Goal: Task Accomplishment & Management: Manage account settings

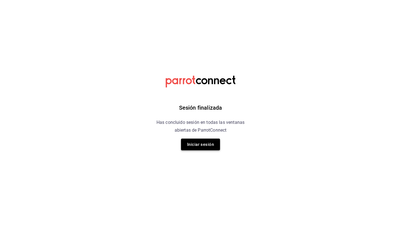
click at [197, 148] on button "Iniciar sesión" at bounding box center [200, 145] width 39 height 12
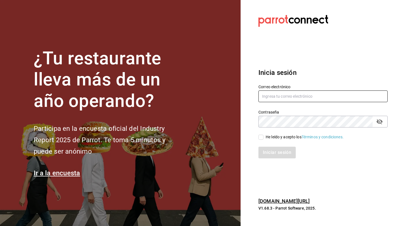
type input "HECTOR_12@OUTLOOK.COM"
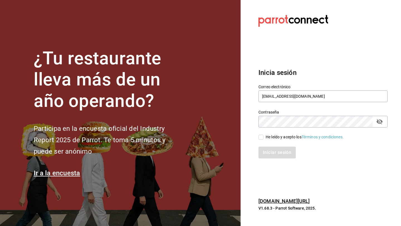
click at [260, 139] on input "He leído y acepto los Términos y condiciones." at bounding box center [261, 137] width 5 height 5
checkbox input "true"
click at [269, 150] on button "Iniciar sesión" at bounding box center [278, 153] width 38 height 12
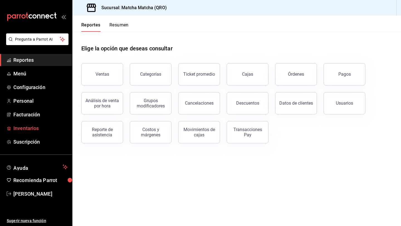
click at [20, 129] on span "Inventarios" at bounding box center [40, 129] width 54 height 8
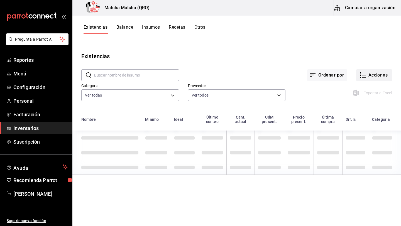
click at [374, 78] on button "Acciones" at bounding box center [375, 75] width 36 height 12
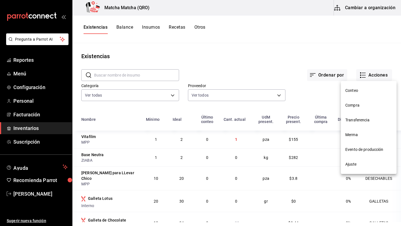
click at [362, 107] on span "Compra" at bounding box center [369, 106] width 47 height 6
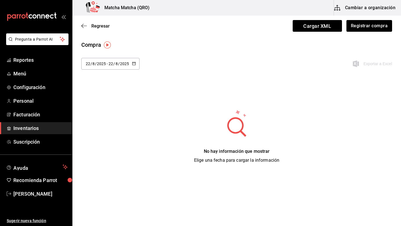
click at [135, 64] on icon "button" at bounding box center [134, 64] width 4 height 4
click at [110, 122] on li "Semana pasada" at bounding box center [107, 119] width 53 height 13
type input "[DATE]"
type input "10"
type input "[DATE]"
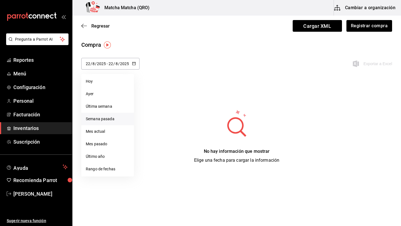
type input "16"
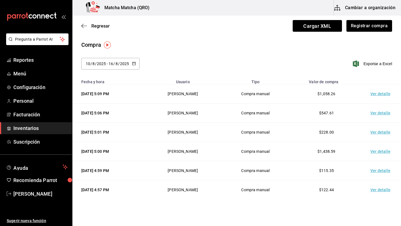
click at [381, 94] on td "Ver detalle" at bounding box center [381, 93] width 39 height 19
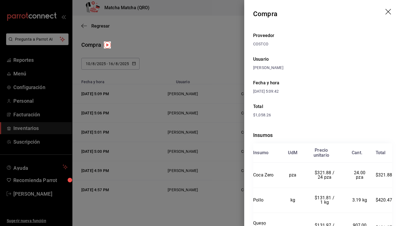
click at [389, 9] on icon "drag" at bounding box center [389, 12] width 7 height 7
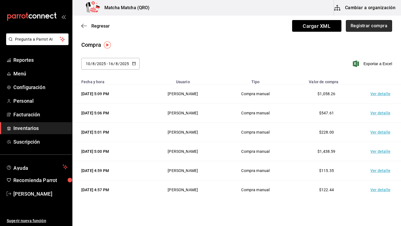
click at [357, 25] on button "Registrar compra" at bounding box center [369, 26] width 46 height 12
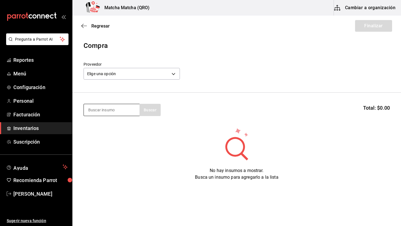
click at [96, 110] on input at bounding box center [112, 110] width 56 height 12
type input "plat"
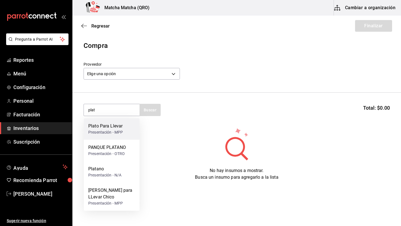
click at [105, 127] on div "Plato Para Llevar" at bounding box center [105, 126] width 35 height 7
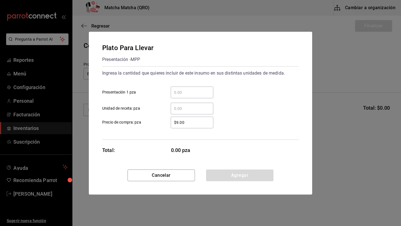
click at [191, 95] on input "​ Presentación 1 pza" at bounding box center [192, 92] width 43 height 7
click at [179, 97] on div "​" at bounding box center [192, 93] width 43 height 12
click at [179, 96] on input "​ Presentación 1 pza" at bounding box center [192, 92] width 43 height 7
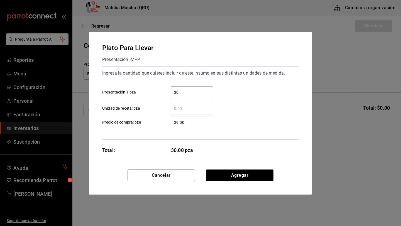
type input "30"
click at [192, 121] on input "$9.00" at bounding box center [192, 122] width 43 height 7
type input "$9"
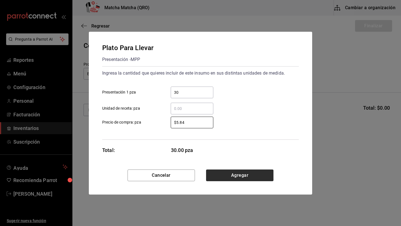
type input "$5.84"
click at [249, 177] on button "Agregar" at bounding box center [239, 176] width 67 height 12
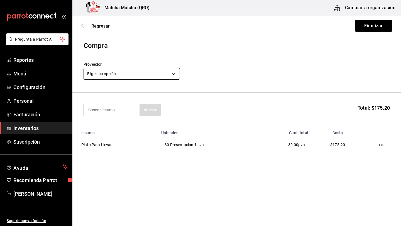
click at [175, 75] on body "Pregunta a Parrot AI Reportes Menú Configuración Personal Facturación Inventari…" at bounding box center [200, 97] width 401 height 195
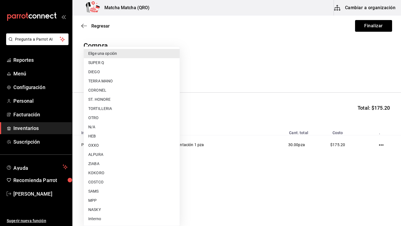
click at [97, 200] on li "MPP" at bounding box center [132, 200] width 96 height 9
type input "84debb34-c551-4d24-a38b-565de0ffb383"
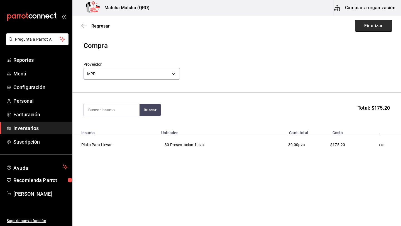
click at [373, 25] on button "Finalizar" at bounding box center [373, 26] width 37 height 12
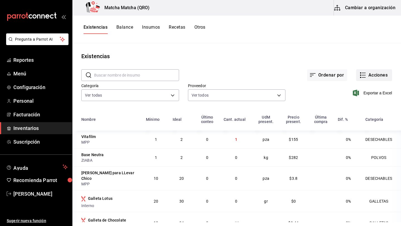
click at [378, 74] on button "Acciones" at bounding box center [375, 75] width 36 height 12
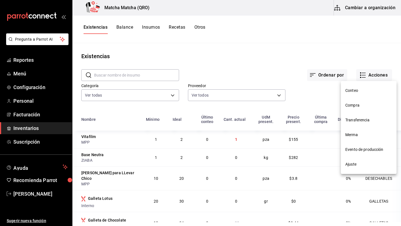
click at [354, 104] on span "Compra" at bounding box center [369, 106] width 47 height 6
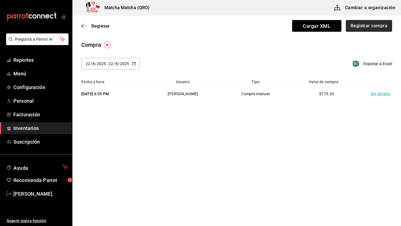
click at [376, 29] on button "Registrar compra" at bounding box center [369, 26] width 46 height 12
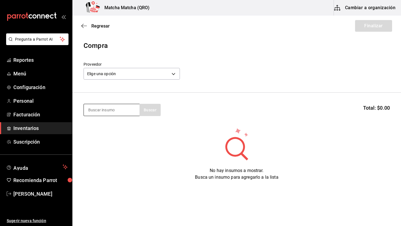
click at [103, 113] on input at bounding box center [112, 110] width 56 height 12
type input "taro"
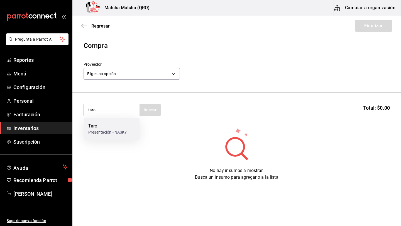
click at [94, 127] on div "Taro" at bounding box center [107, 126] width 39 height 7
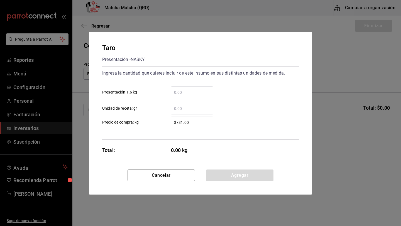
click at [180, 92] on input "​ Presentación 1.6 kg" at bounding box center [192, 92] width 43 height 7
type input "1"
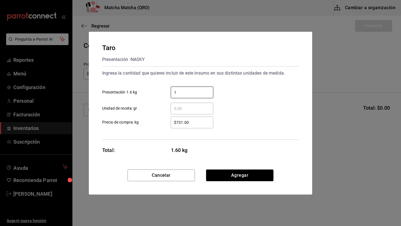
click at [194, 124] on input "$731.00" at bounding box center [192, 122] width 43 height 7
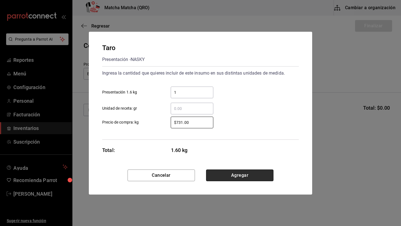
click at [242, 172] on button "Agregar" at bounding box center [239, 176] width 67 height 12
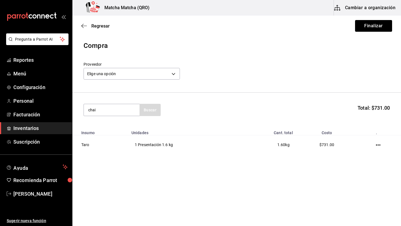
type input "chai"
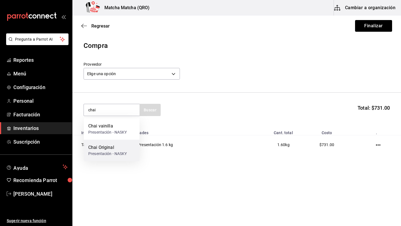
click at [109, 149] on div "Chai Original" at bounding box center [107, 147] width 39 height 7
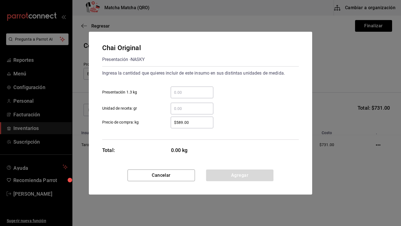
click at [193, 93] on input "​ Presentación 1.3 kg" at bounding box center [192, 92] width 43 height 7
type input "1"
click at [231, 175] on button "Agregar" at bounding box center [239, 176] width 67 height 12
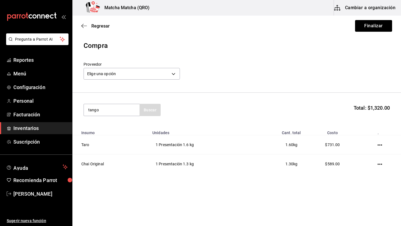
type input "tango"
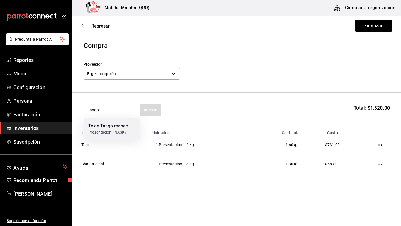
click at [125, 130] on div "Presentación - NASKY" at bounding box center [108, 133] width 40 height 6
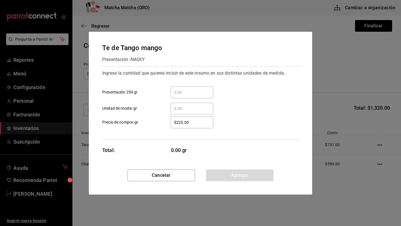
click at [183, 92] on input "​ Presentación 250 gr" at bounding box center [192, 92] width 43 height 7
type input "1"
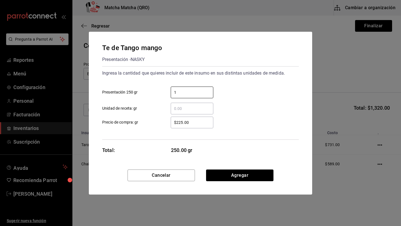
click at [185, 124] on input "$225.00" at bounding box center [192, 122] width 43 height 7
click at [194, 124] on input "$226,000" at bounding box center [192, 122] width 43 height 7
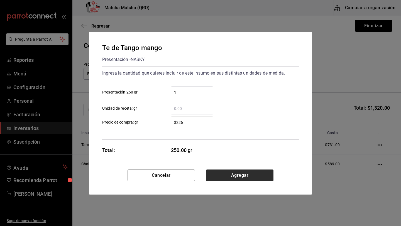
type input "$226"
click at [234, 176] on button "Agregar" at bounding box center [239, 176] width 67 height 12
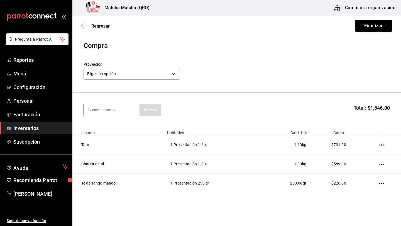
click at [132, 108] on input at bounding box center [112, 110] width 56 height 12
type input "tapi"
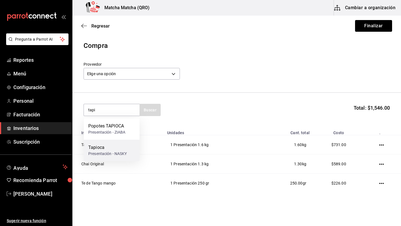
click at [103, 149] on div "Tapioca" at bounding box center [107, 147] width 39 height 7
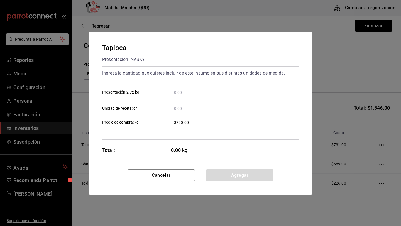
click at [178, 96] on div "​" at bounding box center [192, 93] width 43 height 12
click at [178, 96] on input "​ Presentación 2.72 kg" at bounding box center [192, 92] width 43 height 7
click at [183, 96] on div "​" at bounding box center [192, 93] width 43 height 12
click at [183, 96] on input "​ Presentación 2.72 kg" at bounding box center [192, 92] width 43 height 7
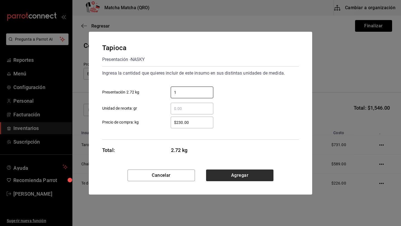
type input "1"
click at [233, 180] on button "Agregar" at bounding box center [239, 176] width 67 height 12
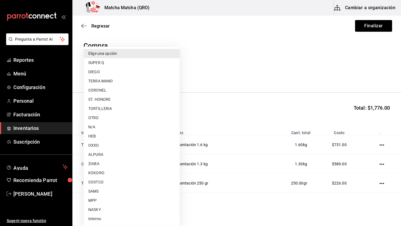
click at [175, 73] on body "Pregunta a Parrot AI Reportes Menú Configuración Personal Facturación Inventari…" at bounding box center [200, 97] width 401 height 195
click at [91, 211] on li "NASKY" at bounding box center [132, 209] width 96 height 9
type input "c2fb75c6-9632-4690-b1d9-26ea1e5b74d4"
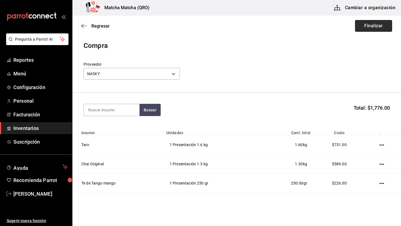
click at [369, 29] on button "Finalizar" at bounding box center [373, 26] width 37 height 12
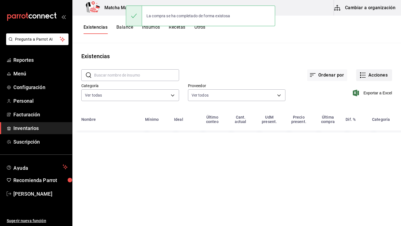
click at [377, 75] on button "Acciones" at bounding box center [375, 75] width 36 height 12
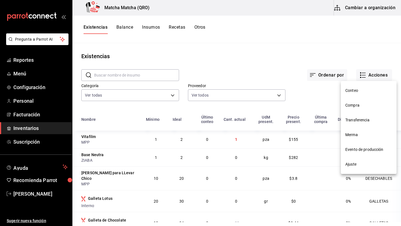
click at [356, 109] on li "Compra" at bounding box center [369, 105] width 56 height 15
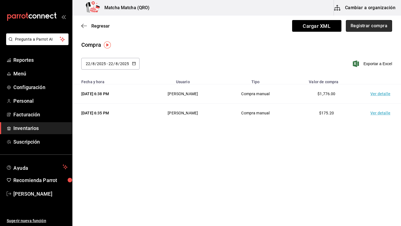
click at [374, 27] on button "Registrar compra" at bounding box center [369, 26] width 46 height 12
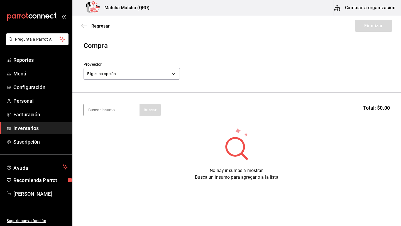
click at [96, 110] on input at bounding box center [112, 110] width 56 height 12
type input "esp"
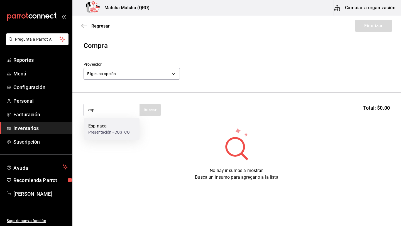
click at [95, 129] on div "Espinaca" at bounding box center [109, 126] width 42 height 7
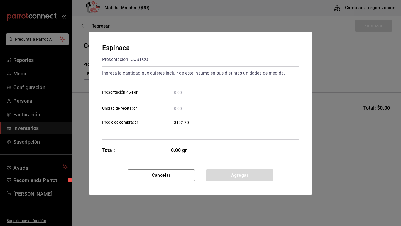
click at [186, 89] on input "​ Presentación 454 gr" at bounding box center [192, 92] width 43 height 7
type input "1"
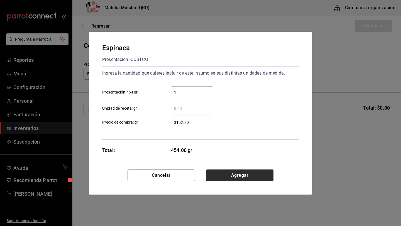
click at [223, 175] on button "Agregar" at bounding box center [239, 176] width 67 height 12
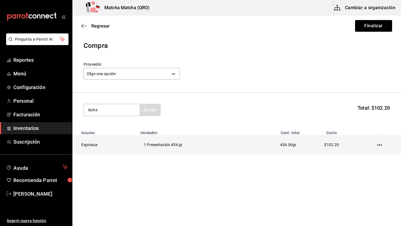
type input "leche"
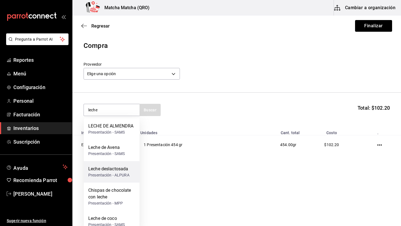
click at [118, 171] on div "Leche deslactosada" at bounding box center [108, 169] width 41 height 7
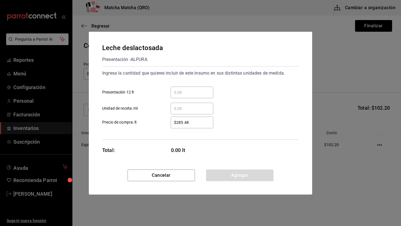
click at [184, 94] on input "​ Presentación 12 lt" at bounding box center [192, 92] width 43 height 7
type input "1"
click at [228, 172] on button "Agregar" at bounding box center [239, 176] width 67 height 12
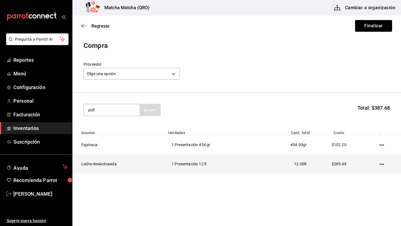
type input "poll"
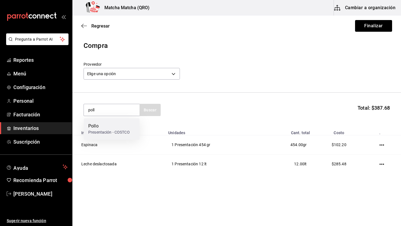
click at [114, 128] on div "Pollo" at bounding box center [109, 126] width 42 height 7
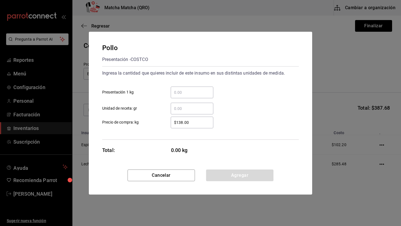
click at [175, 90] on input "​ Presentación 1 kg" at bounding box center [192, 92] width 43 height 7
type input "1"
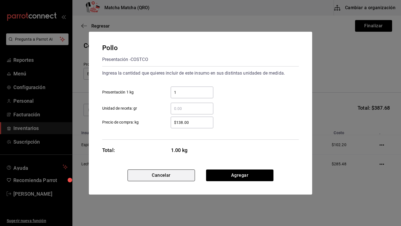
click at [167, 177] on button "Cancelar" at bounding box center [161, 176] width 67 height 12
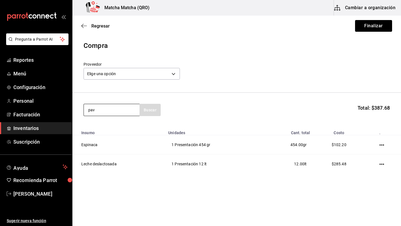
type input "pav"
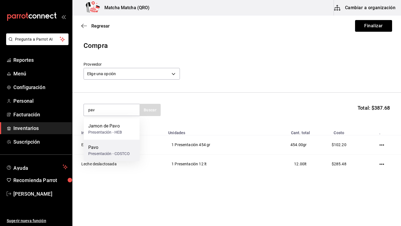
click at [97, 149] on div "Pavo" at bounding box center [109, 147] width 42 height 7
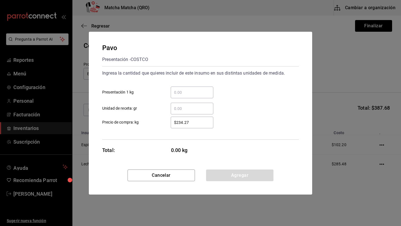
click at [188, 93] on input "​ Presentación 1 kg" at bounding box center [192, 92] width 43 height 7
type input "1"
click at [183, 108] on input "​ Unidad de receta: gr" at bounding box center [192, 108] width 43 height 7
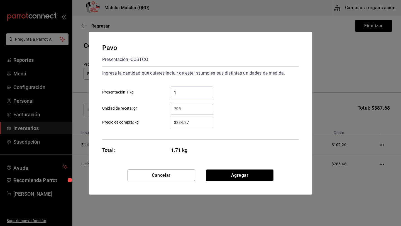
type input "705"
click at [198, 123] on input "$234.27" at bounding box center [192, 122] width 43 height 7
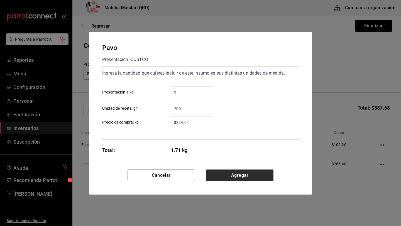
type input "$224.04"
click at [241, 177] on button "Agregar" at bounding box center [239, 176] width 67 height 12
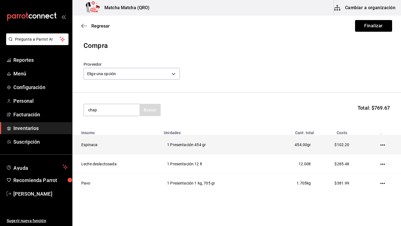
type input "chap"
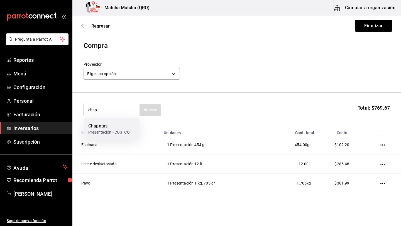
click at [118, 132] on div "Presentación - COSTCO" at bounding box center [109, 133] width 42 height 6
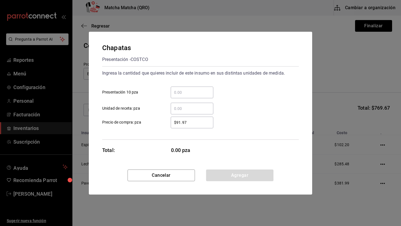
click at [190, 94] on input "​ Presentación 10 pza" at bounding box center [192, 92] width 43 height 7
type input "3"
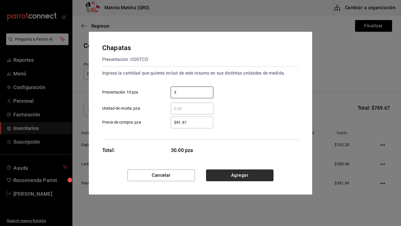
click at [224, 175] on button "Agregar" at bounding box center [239, 176] width 67 height 12
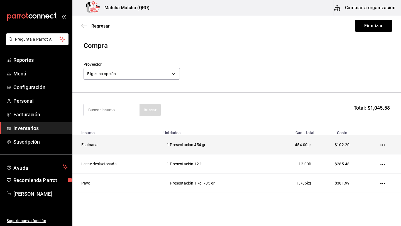
click at [384, 145] on icon "button" at bounding box center [383, 145] width 4 height 4
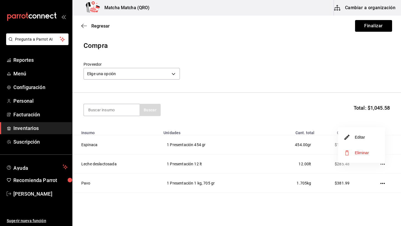
click at [366, 138] on li "Editar" at bounding box center [361, 138] width 47 height 16
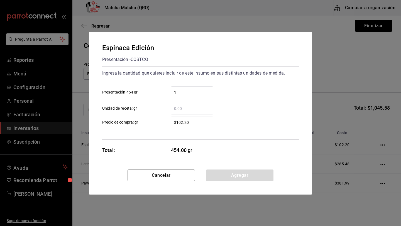
click at [195, 124] on input "$102.20" at bounding box center [192, 122] width 43 height 7
type input "$1"
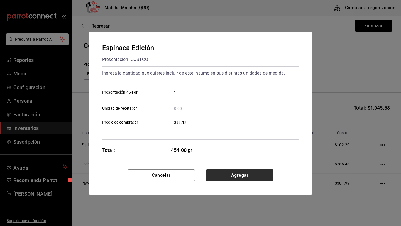
type input "$99.13"
click at [235, 175] on button "Agregar" at bounding box center [239, 176] width 67 height 12
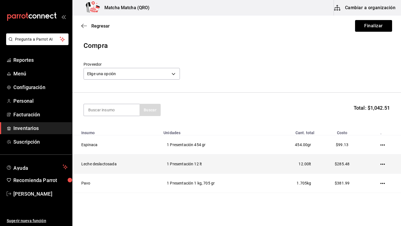
click at [384, 166] on icon "button" at bounding box center [383, 164] width 4 height 4
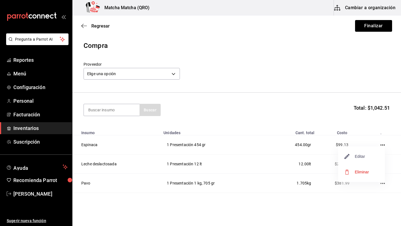
click at [365, 159] on span "Editar" at bounding box center [355, 156] width 20 height 7
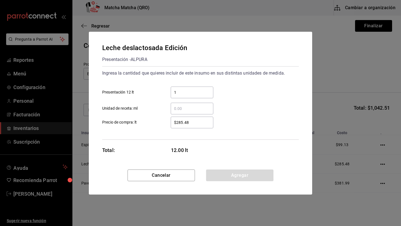
click at [195, 121] on input "$285.48" at bounding box center [192, 122] width 43 height 7
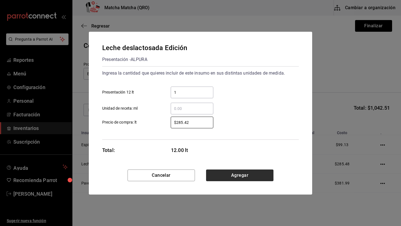
type input "$285.42"
click at [226, 175] on button "Agregar" at bounding box center [239, 176] width 67 height 12
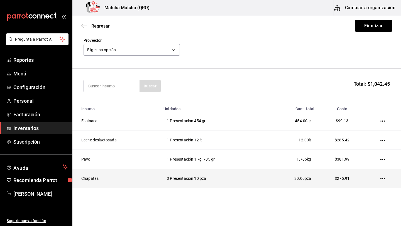
scroll to position [27, 0]
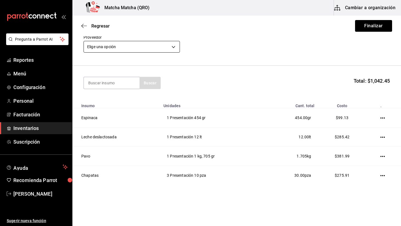
click at [175, 47] on body "Pregunta a Parrot AI Reportes Menú Configuración Personal Facturación Inventari…" at bounding box center [200, 97] width 401 height 195
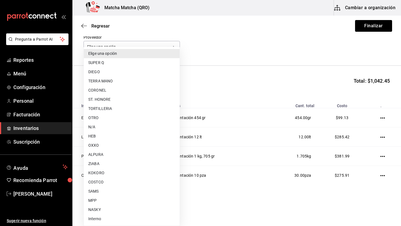
click at [105, 185] on li "COSTCO" at bounding box center [132, 182] width 96 height 9
type input "ecc87288-3e73-44fb-8523-2b2ae11edef2"
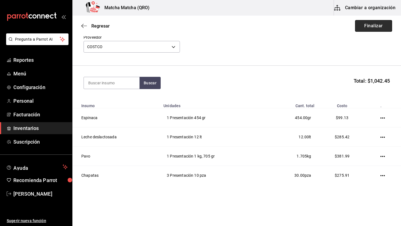
click at [374, 26] on button "Finalizar" at bounding box center [373, 26] width 37 height 12
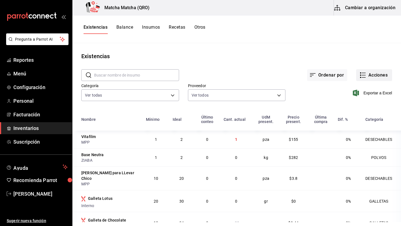
click at [374, 75] on button "Acciones" at bounding box center [375, 75] width 36 height 12
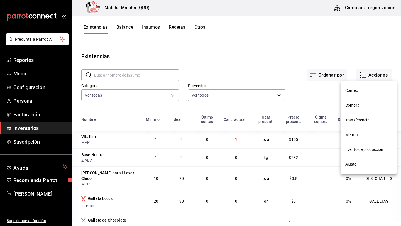
click at [359, 107] on span "Compra" at bounding box center [369, 106] width 47 height 6
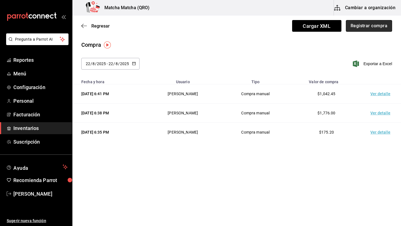
click at [368, 27] on button "Registrar compra" at bounding box center [369, 26] width 46 height 12
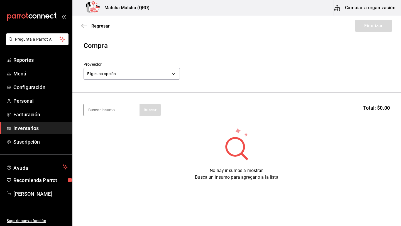
click at [95, 109] on input at bounding box center [112, 110] width 56 height 12
type input "l"
type input "v"
type input "chip"
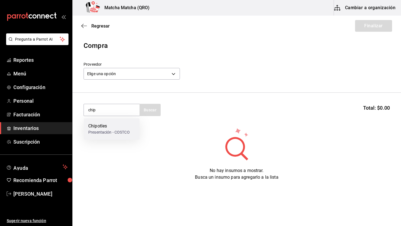
click at [94, 129] on div "Chipotles" at bounding box center [109, 126] width 42 height 7
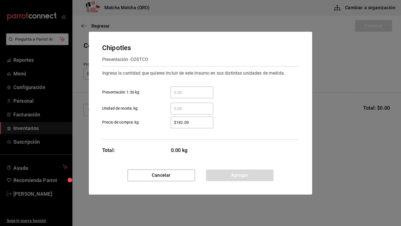
click at [182, 92] on input "​ Presentación 1.36 kg" at bounding box center [192, 92] width 43 height 7
type input "1"
click at [192, 125] on input "$182.09" at bounding box center [192, 122] width 43 height 7
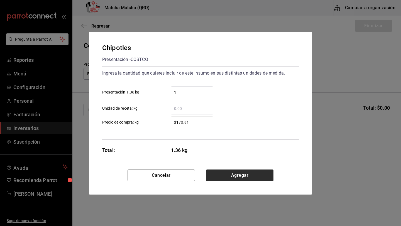
type input "$173.91"
click at [234, 173] on button "Agregar" at bounding box center [239, 176] width 67 height 12
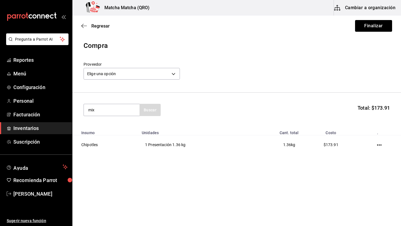
type input "mix"
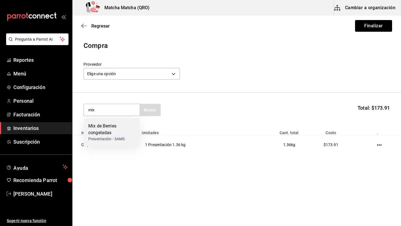
click at [98, 128] on div "Mix de Berries congeladas" at bounding box center [111, 129] width 47 height 13
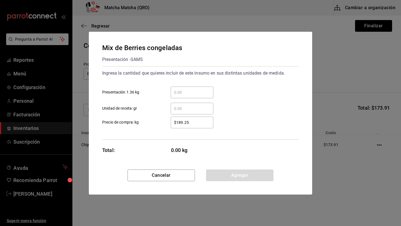
click at [181, 91] on input "​ Presentación 1.36 kg" at bounding box center [192, 92] width 43 height 7
type input "1"
click at [221, 175] on button "Agregar" at bounding box center [239, 176] width 67 height 12
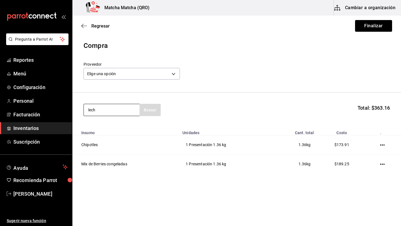
type input "lech"
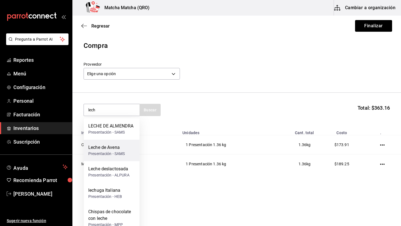
click at [107, 154] on div "Presentación - SAMS" at bounding box center [106, 154] width 37 height 6
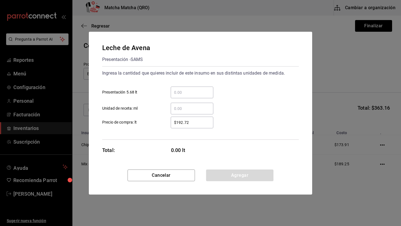
click at [182, 95] on input "​ Presentación 5.68 lt" at bounding box center [192, 92] width 43 height 7
type input "1"
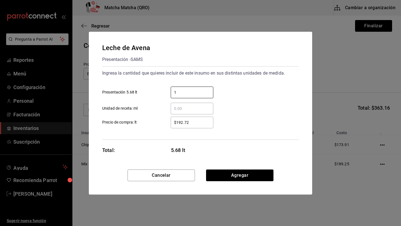
click at [192, 124] on input "$192.72" at bounding box center [192, 122] width 43 height 7
type input "$1"
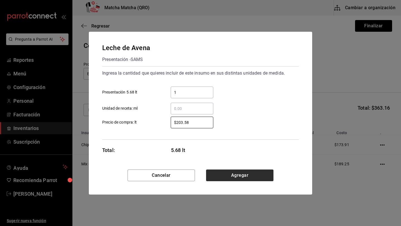
type input "$203.58"
click at [247, 175] on button "Agregar" at bounding box center [239, 176] width 67 height 12
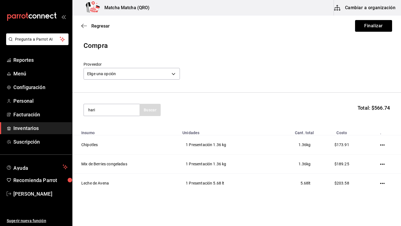
type input "hari"
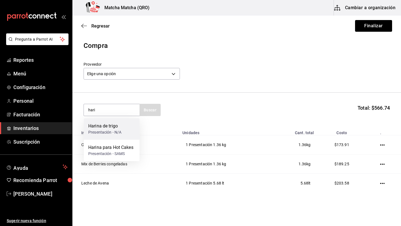
click at [103, 131] on div "Presentación - N/A" at bounding box center [104, 133] width 33 height 6
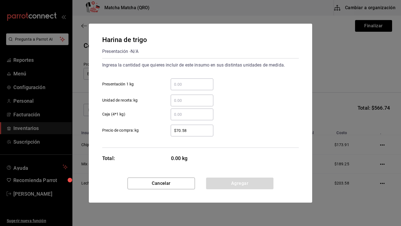
click at [178, 83] on input "​ Presentación 1 kg" at bounding box center [192, 84] width 43 height 7
type input "4"
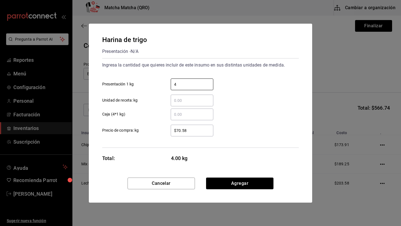
click at [192, 129] on input "$70.58" at bounding box center [192, 130] width 43 height 7
type input "$7"
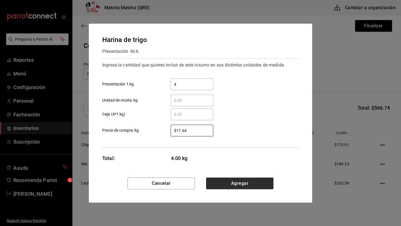
type input "$17.64"
click at [237, 185] on button "Agregar" at bounding box center [239, 184] width 67 height 12
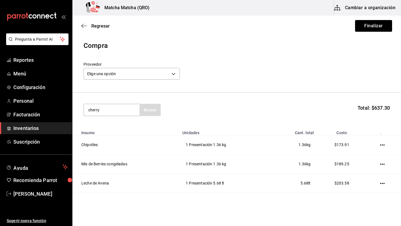
type input "cherry"
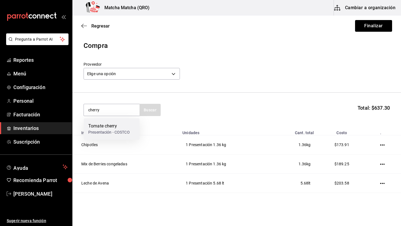
click at [110, 131] on div "Presentación - COSTCO" at bounding box center [109, 133] width 42 height 6
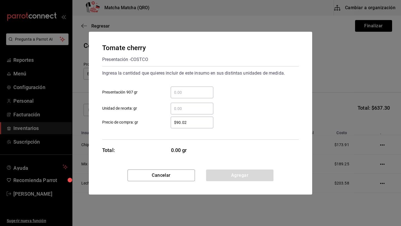
click at [189, 89] on input "​ Presentación 907 gr" at bounding box center [192, 92] width 43 height 7
type input "1"
click at [193, 120] on input "$90.02" at bounding box center [192, 122] width 43 height 7
type input "$9"
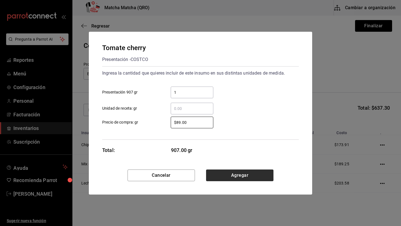
type input "$89.00"
click at [236, 177] on button "Agregar" at bounding box center [239, 176] width 67 height 12
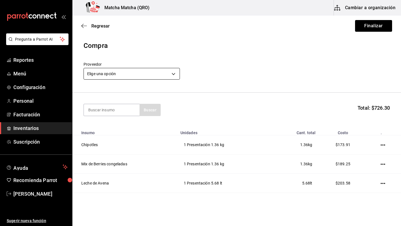
click at [175, 74] on body "Pregunta a Parrot AI Reportes Menú Configuración Personal Facturación Inventari…" at bounding box center [200, 97] width 401 height 195
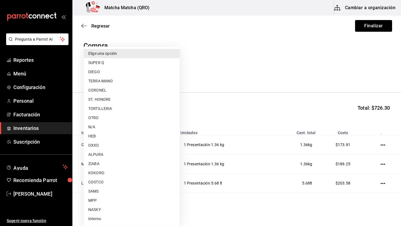
click at [102, 191] on li "SAMS" at bounding box center [132, 191] width 96 height 9
type input "5c68091f-d3f8-47ee-b5bd-7eb191ade81a"
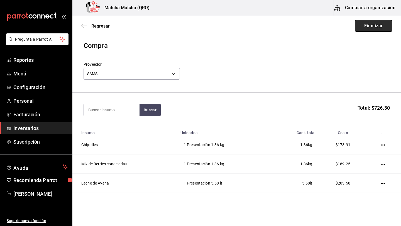
click at [376, 27] on button "Finalizar" at bounding box center [373, 26] width 37 height 12
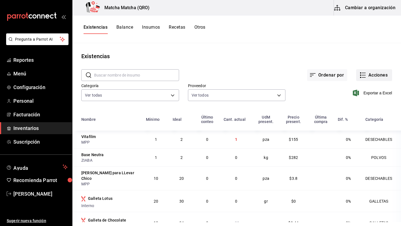
click at [377, 76] on button "Acciones" at bounding box center [375, 75] width 36 height 12
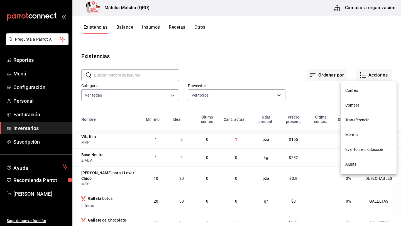
click at [355, 107] on span "Compra" at bounding box center [369, 106] width 47 height 6
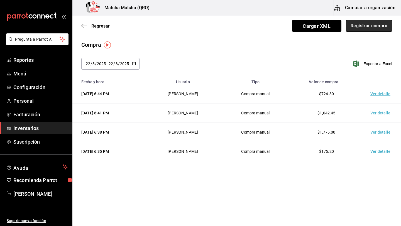
click at [363, 27] on button "Registrar compra" at bounding box center [369, 26] width 46 height 12
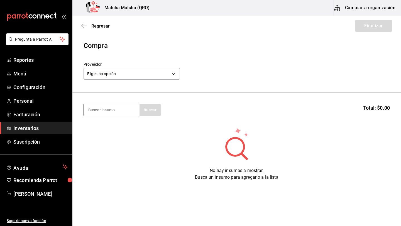
click at [94, 107] on input at bounding box center [112, 110] width 56 height 12
type input "popo"
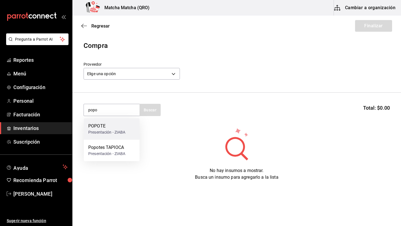
click at [100, 128] on div "POPOTE" at bounding box center [106, 126] width 37 height 7
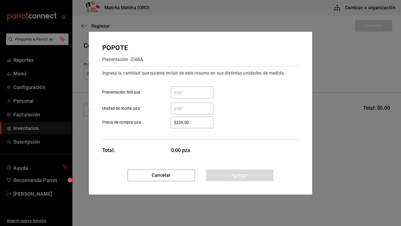
click at [187, 94] on input "​ Presentación 500 pza" at bounding box center [192, 92] width 43 height 7
type input "1"
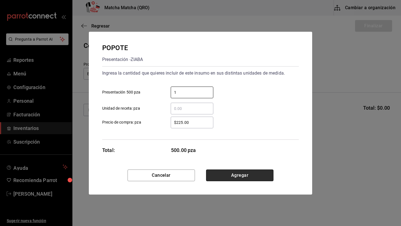
click at [224, 177] on button "Agregar" at bounding box center [239, 176] width 67 height 12
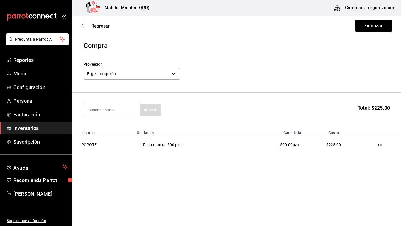
click at [96, 108] on input at bounding box center [112, 110] width 56 height 12
type input "base"
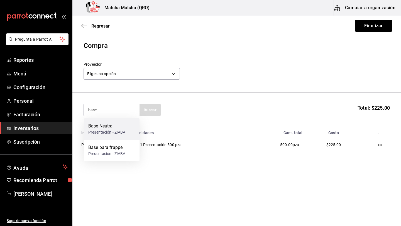
click at [98, 128] on div "Base Neutra" at bounding box center [106, 126] width 37 height 7
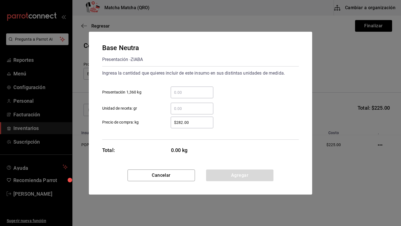
click at [191, 93] on input "​ Presentación 1,360 kg" at bounding box center [192, 92] width 43 height 7
type input "1"
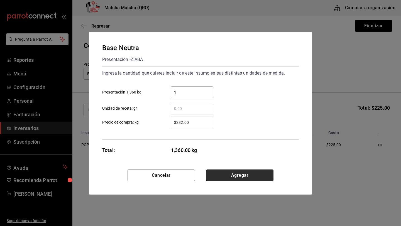
click at [238, 174] on button "Agregar" at bounding box center [239, 176] width 67 height 12
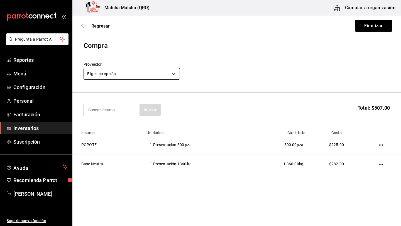
click at [176, 73] on body "Pregunta a Parrot AI Reportes Menú Configuración Personal Facturación Inventari…" at bounding box center [200, 97] width 401 height 195
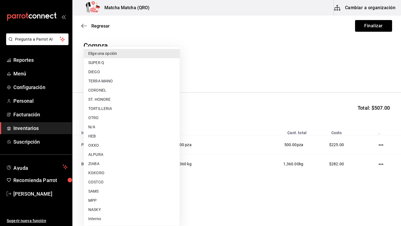
click at [96, 167] on li "ZIABA" at bounding box center [132, 163] width 96 height 9
type input "1e70bd42-e446-4807-9cd7-23208bcc6406"
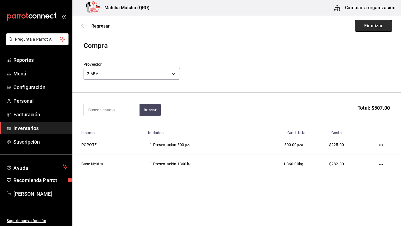
click at [380, 27] on button "Finalizar" at bounding box center [373, 26] width 37 height 12
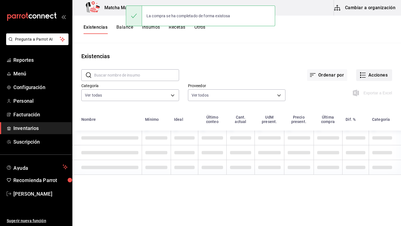
click at [375, 77] on button "Acciones" at bounding box center [375, 75] width 36 height 12
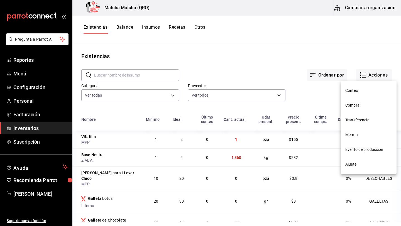
click at [357, 106] on span "Compra" at bounding box center [369, 106] width 47 height 6
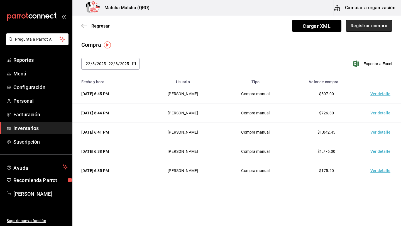
click at [362, 28] on button "Registrar compra" at bounding box center [369, 26] width 46 height 12
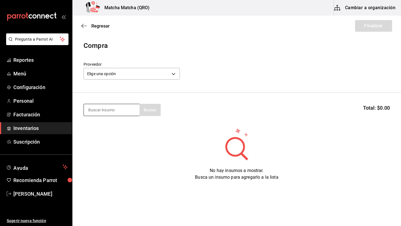
click at [110, 113] on input at bounding box center [112, 110] width 56 height 12
type input "poll"
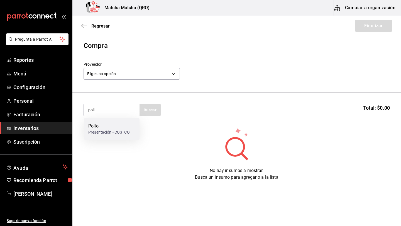
click at [108, 128] on div "Pollo" at bounding box center [109, 126] width 42 height 7
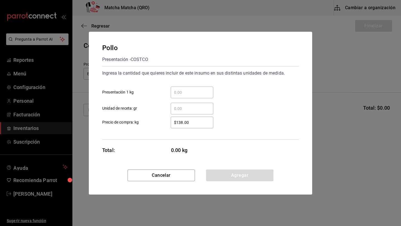
click at [183, 96] on div "​" at bounding box center [192, 93] width 43 height 12
click at [183, 96] on input "​ Presentación 1 kg" at bounding box center [192, 92] width 43 height 7
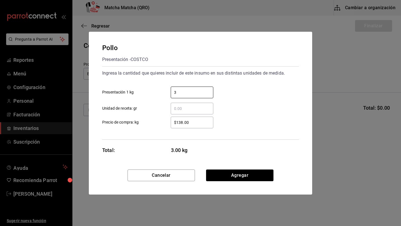
type input "3"
click at [185, 111] on input "​ Unidad de receta: gr" at bounding box center [192, 108] width 43 height 7
type input "134"
click at [190, 124] on input "$138.00" at bounding box center [192, 122] width 43 height 7
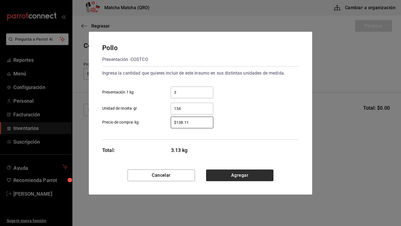
type input "$138.11"
click at [238, 173] on button "Agregar" at bounding box center [239, 176] width 67 height 12
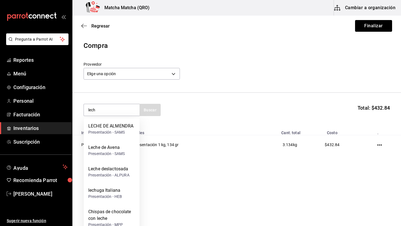
type input "lech"
click at [107, 195] on div "Presentación - HEB" at bounding box center [105, 197] width 34 height 6
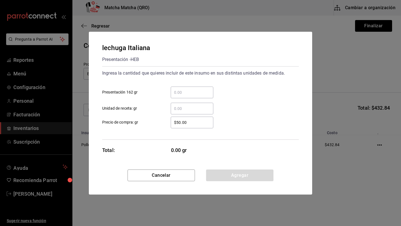
click at [181, 90] on input "​ Presentación 162 gr" at bounding box center [192, 92] width 43 height 7
type input "1"
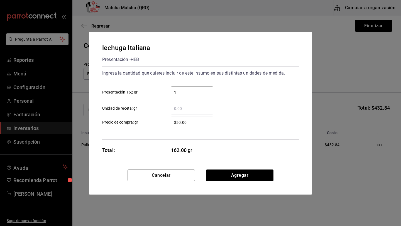
click at [192, 125] on input "$50.00" at bounding box center [192, 122] width 43 height 7
type input "$5"
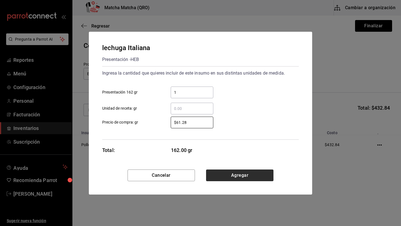
type input "$61.28"
click at [231, 175] on button "Agregar" at bounding box center [239, 176] width 67 height 12
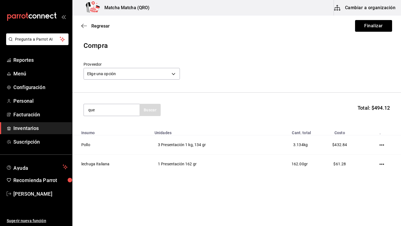
type input "que"
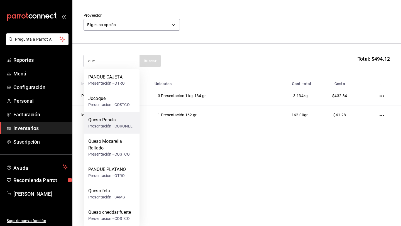
scroll to position [51, 0]
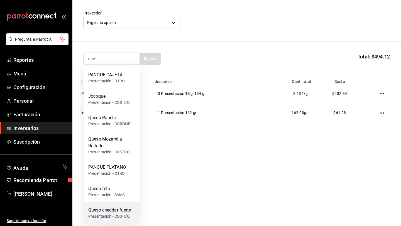
click at [109, 213] on div "Queso cheddar fuerte" at bounding box center [109, 210] width 43 height 7
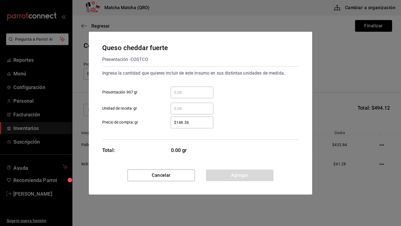
click at [184, 92] on input "​ Presentación 907 gr" at bounding box center [192, 92] width 43 height 7
type input "2"
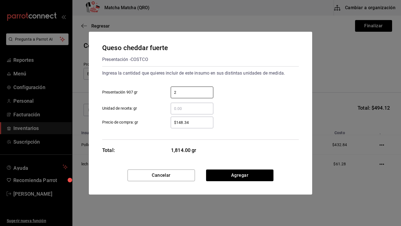
click at [200, 125] on input "$148.34" at bounding box center [192, 122] width 43 height 7
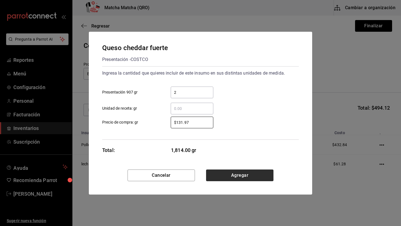
type input "$131.97"
click at [235, 176] on button "Agregar" at bounding box center [239, 176] width 67 height 12
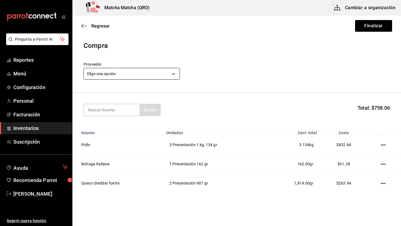
click at [174, 74] on body "Pregunta a Parrot AI Reportes Menú Configuración Personal Facturación Inventari…" at bounding box center [200, 97] width 401 height 195
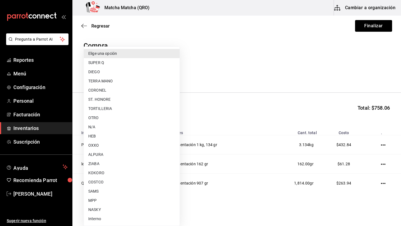
click at [103, 182] on li "COSTCO" at bounding box center [132, 182] width 96 height 9
type input "ecc87288-3e73-44fb-8523-2b2ae11edef2"
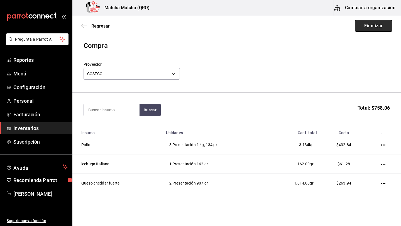
click at [373, 26] on button "Finalizar" at bounding box center [373, 26] width 37 height 12
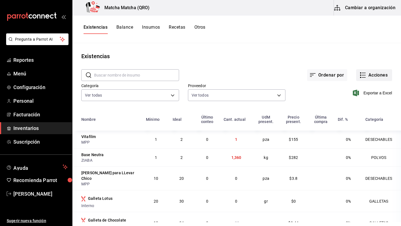
click at [381, 75] on button "Acciones" at bounding box center [375, 75] width 36 height 12
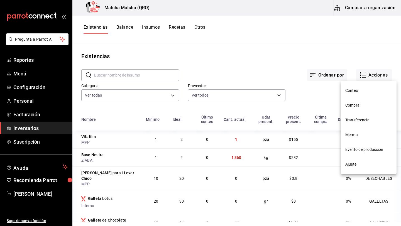
click at [355, 105] on span "Compra" at bounding box center [369, 106] width 47 height 6
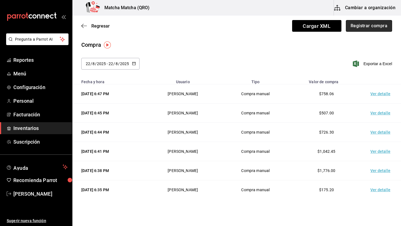
click at [368, 27] on button "Registrar compra" at bounding box center [369, 26] width 46 height 12
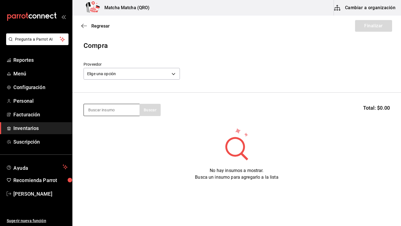
click at [92, 112] on input at bounding box center [112, 110] width 56 height 12
type input "lech"
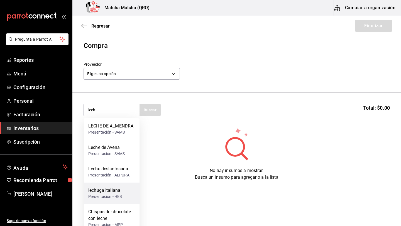
click at [111, 196] on div "Presentación - HEB" at bounding box center [105, 197] width 34 height 6
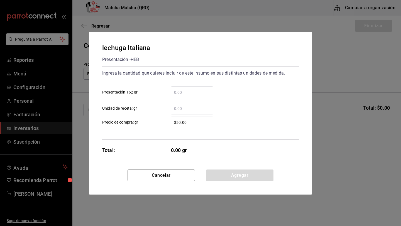
click at [182, 94] on input "​ Presentación 162 gr" at bounding box center [192, 92] width 43 height 7
type input "1"
click at [179, 110] on input "​ Unidad de receta: gr" at bounding box center [192, 108] width 43 height 7
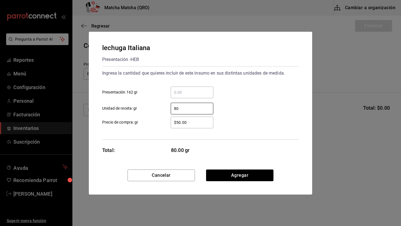
type input "80"
click at [180, 121] on input "$50.00" at bounding box center [192, 122] width 43 height 7
click at [192, 125] on input "$50.00" at bounding box center [192, 122] width 43 height 7
type input "$5"
type input "$46.95"
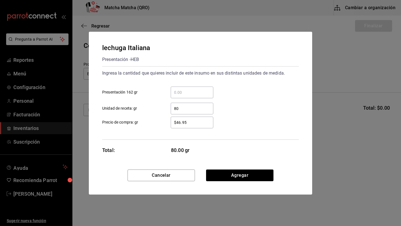
click at [182, 110] on input "80" at bounding box center [192, 108] width 43 height 7
type input "8"
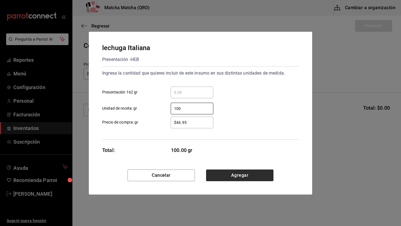
type input "100"
click at [223, 173] on button "Agregar" at bounding box center [239, 176] width 67 height 12
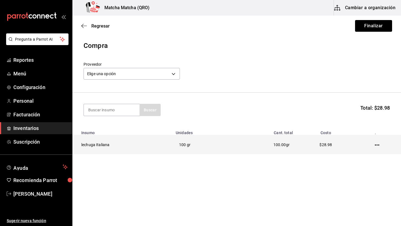
click at [378, 144] on icon "button" at bounding box center [377, 145] width 4 height 4
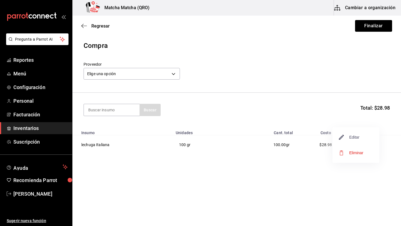
click at [356, 137] on span "Editar" at bounding box center [350, 137] width 20 height 7
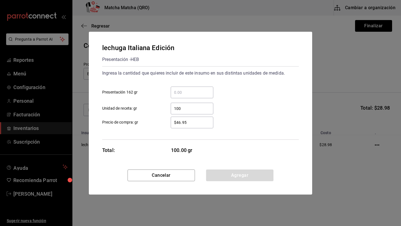
click at [184, 107] on input "100" at bounding box center [192, 108] width 43 height 7
type input "1"
click at [179, 92] on input "​ Presentación 162 gr" at bounding box center [192, 92] width 43 height 7
type input "1"
click at [237, 176] on button "Agregar" at bounding box center [239, 176] width 67 height 12
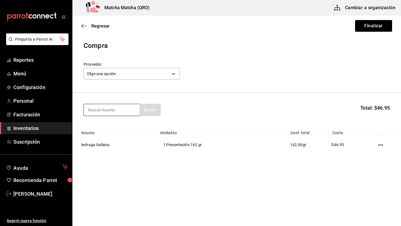
click at [98, 110] on input at bounding box center [112, 110] width 56 height 12
type input "agua"
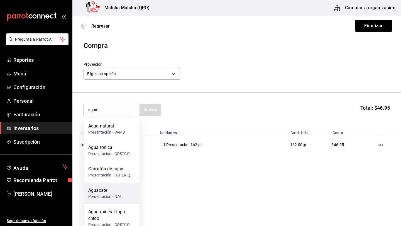
click at [103, 195] on div "Presentación - N/A" at bounding box center [104, 197] width 33 height 6
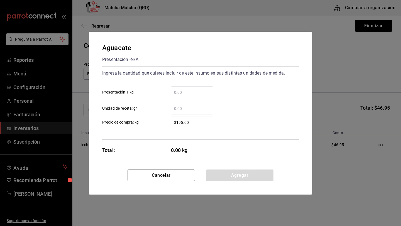
click at [179, 108] on input "​ Unidad de receta: gr" at bounding box center [192, 108] width 43 height 7
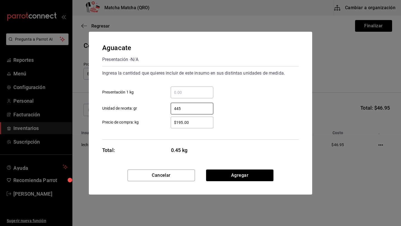
type input "445"
click at [190, 123] on input "$195.00" at bounding box center [192, 122] width 43 height 7
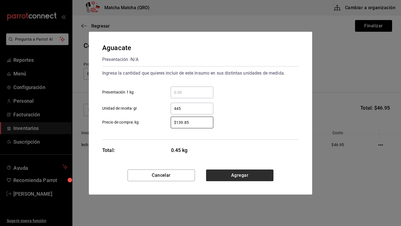
type input "$139.85"
click at [248, 175] on button "Agregar" at bounding box center [239, 176] width 67 height 12
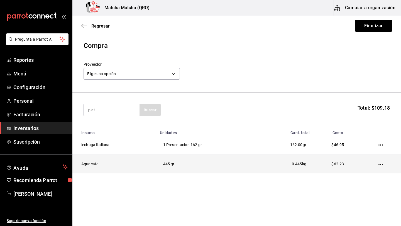
type input "plat"
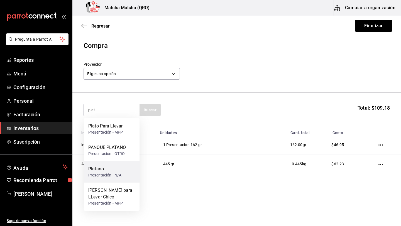
click at [116, 171] on div "Platano" at bounding box center [104, 169] width 33 height 7
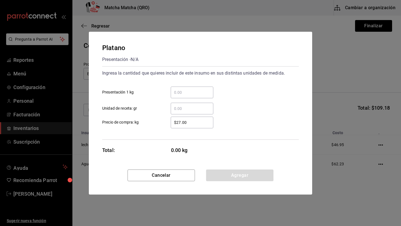
click at [182, 109] on input "​ Unidad de receta: gr" at bounding box center [192, 108] width 43 height 7
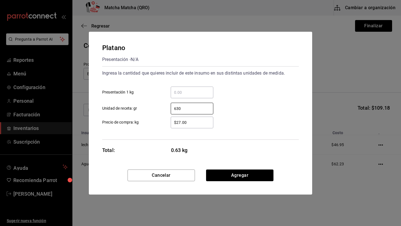
type input "630"
click at [192, 125] on input "$27.00" at bounding box center [192, 122] width 43 height 7
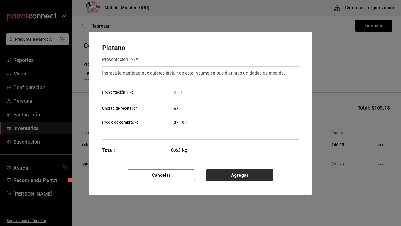
type input "$24.95"
click at [242, 175] on button "Agregar" at bounding box center [239, 176] width 67 height 12
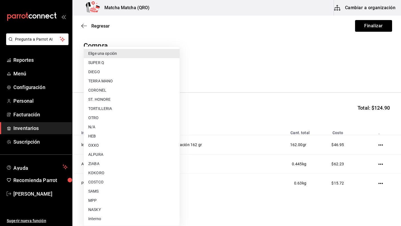
click at [175, 76] on body "Pregunta a Parrot AI Reportes Menú Configuración Personal Facturación Inventari…" at bounding box center [200, 97] width 401 height 195
click at [107, 129] on li "N/A" at bounding box center [132, 127] width 96 height 9
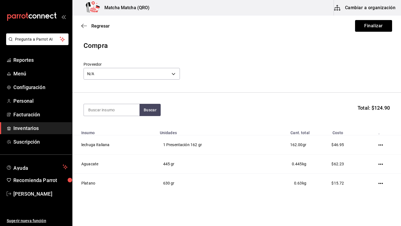
click at [173, 63] on label "Proveedor" at bounding box center [132, 64] width 96 height 4
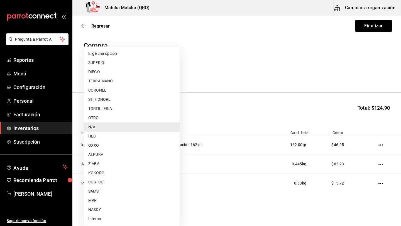
click at [176, 74] on body "Pregunta a Parrot AI Reportes Menú Configuración Personal Facturación Inventari…" at bounding box center [200, 97] width 401 height 195
click at [99, 138] on li "HEB" at bounding box center [132, 136] width 96 height 9
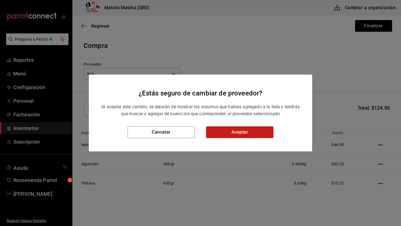
click at [214, 134] on button "Aceptar" at bounding box center [239, 133] width 67 height 12
type input "679b8411-3769-4596-9bfa-7be826136a6d"
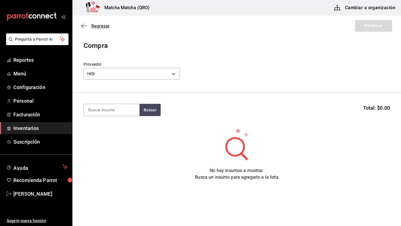
click at [83, 26] on icon "button" at bounding box center [84, 25] width 6 height 5
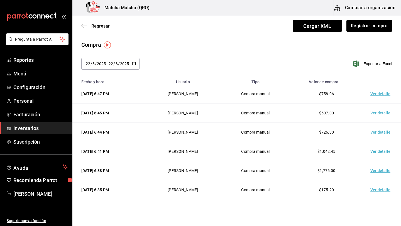
click at [376, 95] on td "Ver detalle" at bounding box center [381, 93] width 39 height 19
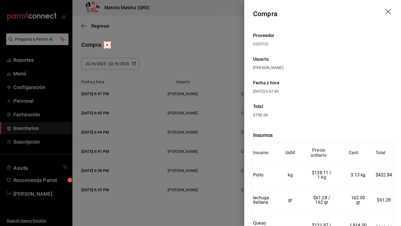
click at [389, 12] on icon "drag" at bounding box center [389, 12] width 7 height 7
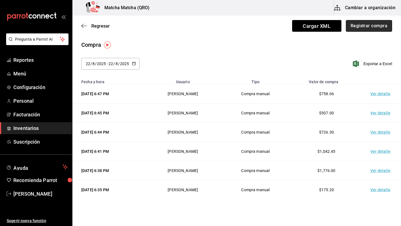
click at [369, 29] on button "Registrar compra" at bounding box center [369, 26] width 46 height 12
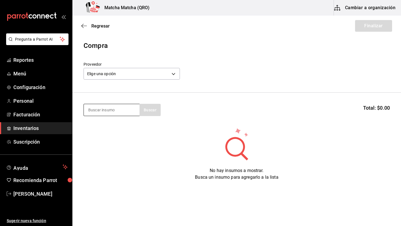
click at [107, 110] on input at bounding box center [112, 110] width 56 height 12
type input "lech"
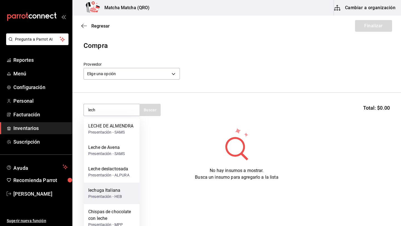
click at [112, 192] on div "lechuga Italiana" at bounding box center [105, 190] width 34 height 7
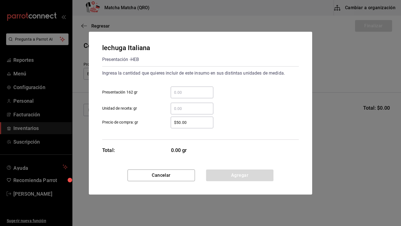
click at [188, 93] on input "​ Presentación 162 gr" at bounding box center [192, 92] width 43 height 7
type input "1"
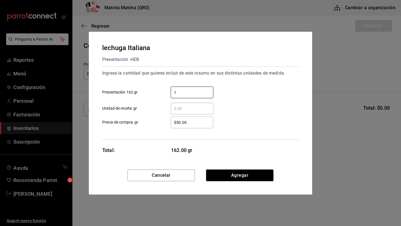
click at [187, 123] on input "$50.00" at bounding box center [192, 122] width 43 height 7
type input "$5"
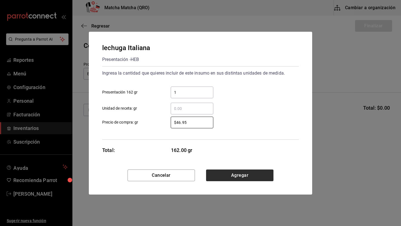
type input "$46.95"
click at [237, 175] on button "Agregar" at bounding box center [239, 176] width 67 height 12
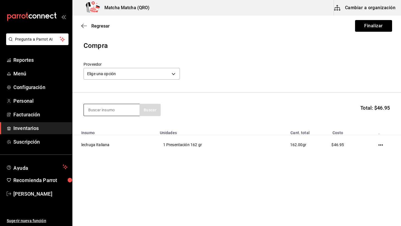
click at [103, 110] on input at bounding box center [112, 110] width 56 height 12
type input "agua"
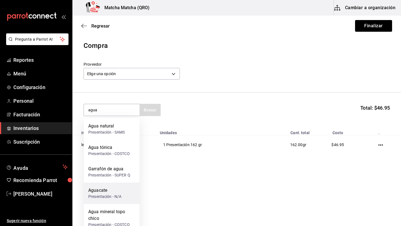
click at [105, 193] on div "Aguacate" at bounding box center [104, 190] width 33 height 7
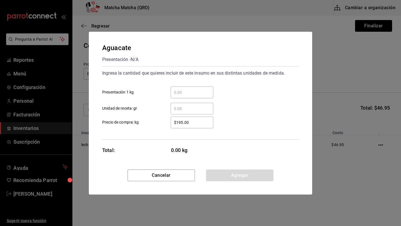
click at [181, 112] on input "​ Unidad de receta: gr" at bounding box center [192, 108] width 43 height 7
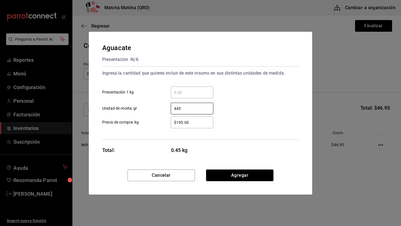
type input "445"
click at [197, 124] on input "$195.00" at bounding box center [192, 122] width 43 height 7
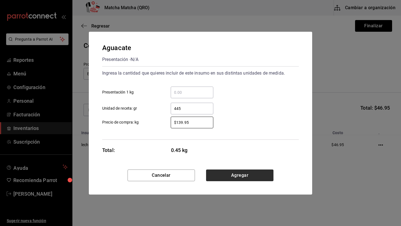
type input "$139.95"
click at [221, 176] on button "Agregar" at bounding box center [239, 176] width 67 height 12
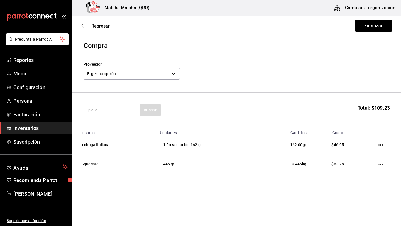
type input "plata"
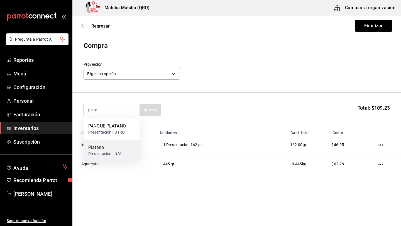
click at [106, 148] on div "Platano" at bounding box center [104, 147] width 33 height 7
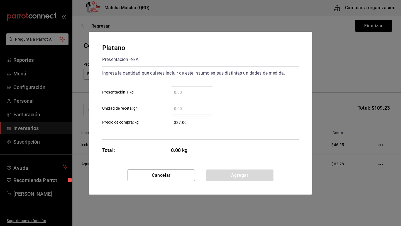
click at [182, 110] on input "​ Unidad de receta: gr" at bounding box center [192, 108] width 43 height 7
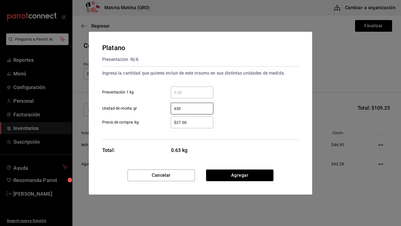
type input "630"
click at [193, 126] on div "$27.00 ​" at bounding box center [192, 123] width 43 height 12
click at [193, 126] on input "$27.00" at bounding box center [192, 122] width 43 height 7
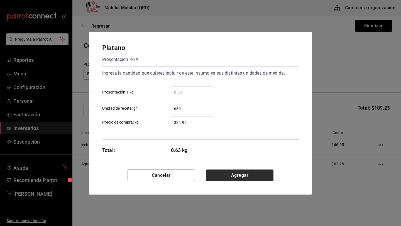
type input "$24.95"
click at [235, 176] on button "Agregar" at bounding box center [239, 176] width 67 height 12
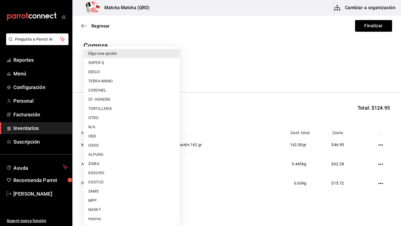
click at [176, 72] on body "Pregunta a Parrot AI Reportes Menú Configuración Personal Facturación Inventari…" at bounding box center [200, 97] width 401 height 195
click at [93, 137] on li "HEB" at bounding box center [132, 136] width 96 height 9
type input "679b8411-3769-4596-9bfa-7be826136a6d"
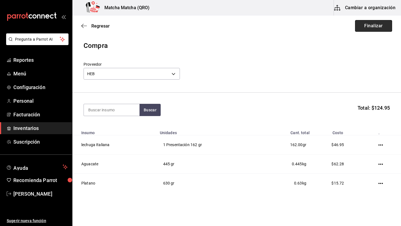
click at [374, 26] on button "Finalizar" at bounding box center [373, 26] width 37 height 12
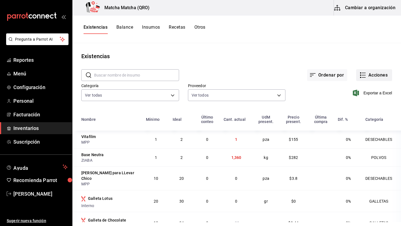
click at [375, 75] on button "Acciones" at bounding box center [375, 75] width 36 height 12
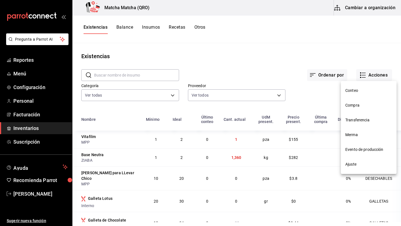
click at [360, 105] on span "Compra" at bounding box center [369, 106] width 47 height 6
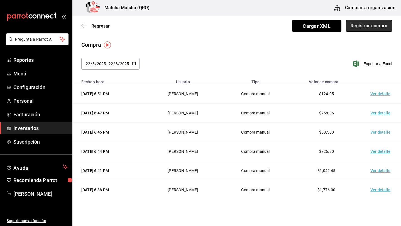
click at [363, 26] on button "Registrar compra" at bounding box center [369, 26] width 46 height 12
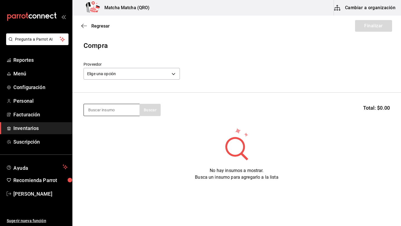
click at [98, 110] on input at bounding box center [112, 110] width 56 height 12
type input "espi"
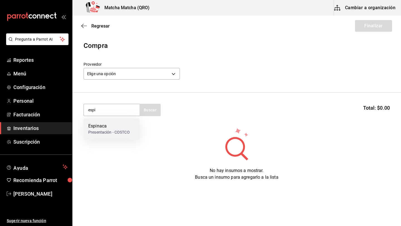
click at [100, 132] on div "Presentación - COSTCO" at bounding box center [109, 133] width 42 height 6
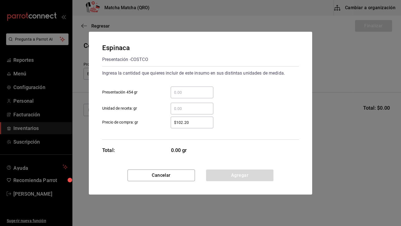
click at [184, 95] on input "​ Presentación 454 gr" at bounding box center [192, 92] width 43 height 7
type input "1"
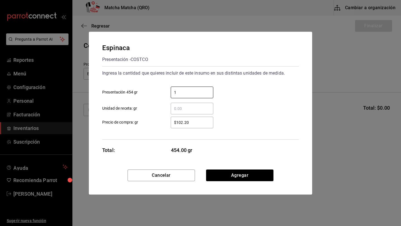
click at [236, 167] on div "Espinaca Presentación - COSTCO Ingresa la cantidad que quieres incluir de este …" at bounding box center [201, 101] width 224 height 138
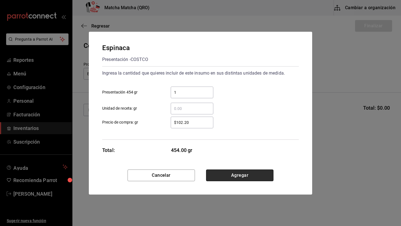
click at [234, 176] on button "Agregar" at bounding box center [239, 176] width 67 height 12
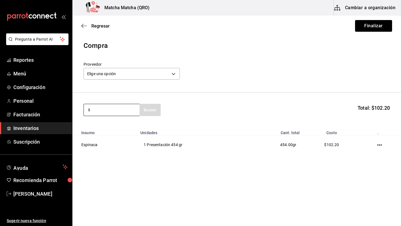
type input "l"
type input "lech"
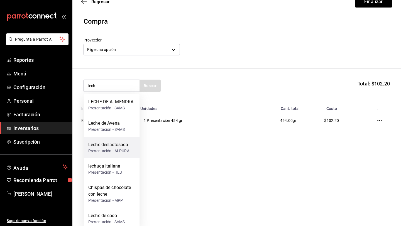
scroll to position [30, 0]
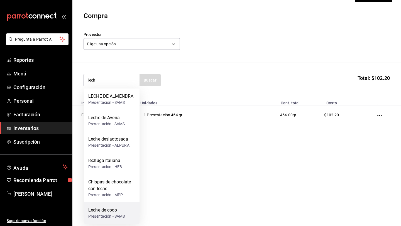
click at [103, 212] on div "Leche de coco" at bounding box center [106, 210] width 37 height 7
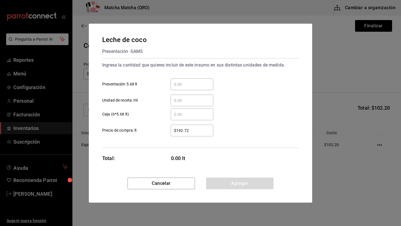
click at [181, 85] on input "​ Presentación 5.68 lt" at bounding box center [192, 84] width 43 height 7
type input "1"
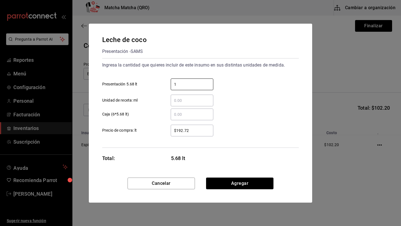
click at [192, 131] on input "$192.72" at bounding box center [192, 130] width 43 height 7
type input "$1"
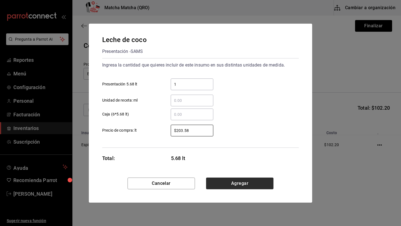
type input "$203.58"
click at [226, 180] on button "Agregar" at bounding box center [239, 184] width 67 height 12
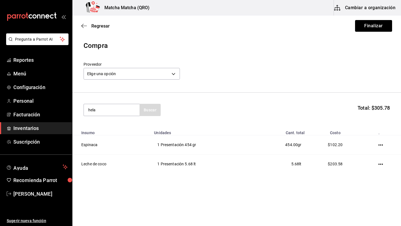
type input "hela"
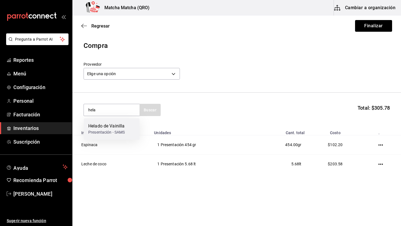
click at [115, 128] on div "Helado de Vainilla" at bounding box center [106, 126] width 37 height 7
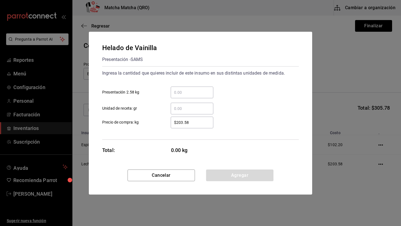
click at [175, 93] on input "​ Presentación 2.58 kg" at bounding box center [192, 92] width 43 height 7
type input "1"
click at [232, 177] on button "Agregar" at bounding box center [239, 176] width 67 height 12
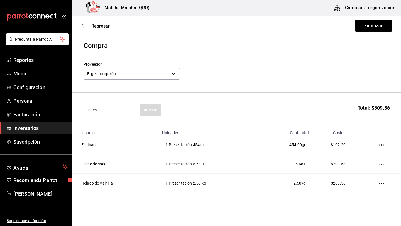
type input "ques"
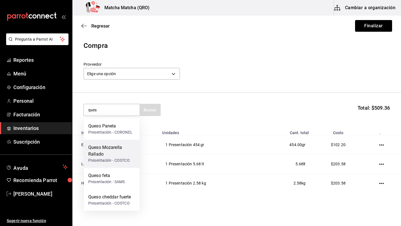
click at [101, 149] on div "Queso Mozarella Rallado" at bounding box center [111, 150] width 47 height 13
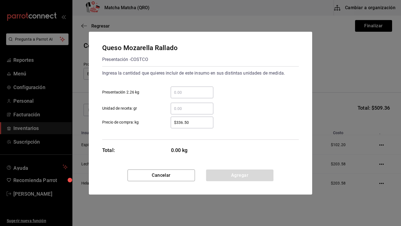
click at [182, 93] on input "​ Presentación 2.26 kg" at bounding box center [192, 92] width 43 height 7
type input "1"
click at [226, 171] on button "Agregar" at bounding box center [239, 176] width 67 height 12
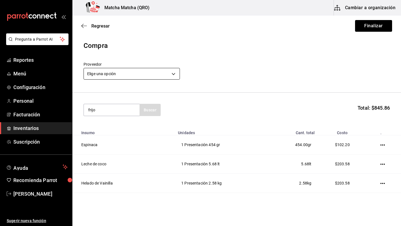
type input "frijo"
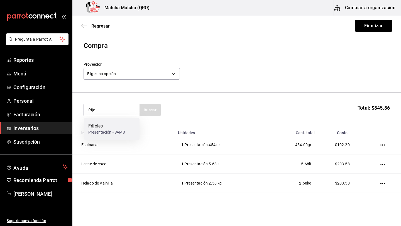
click at [110, 127] on div "Frijoles" at bounding box center [106, 126] width 37 height 7
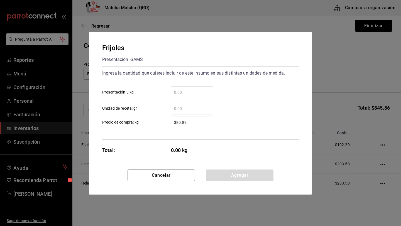
click at [185, 93] on input "​ Presentación 3 kg" at bounding box center [192, 92] width 43 height 7
type input "1"
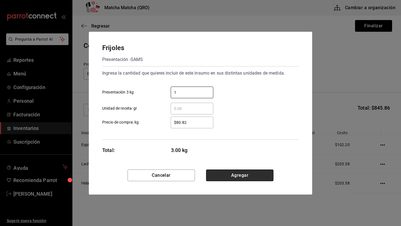
click at [229, 173] on button "Agregar" at bounding box center [239, 176] width 67 height 12
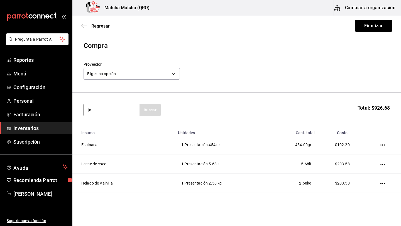
type input "j"
type input "s"
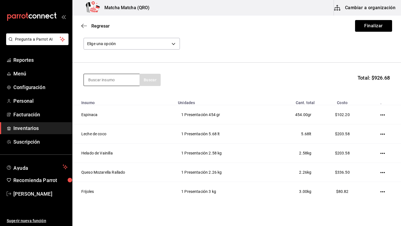
scroll to position [30, 0]
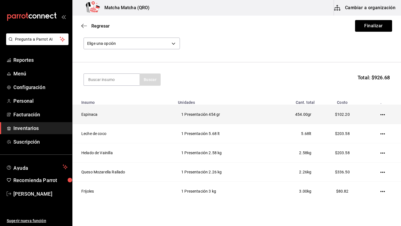
click at [383, 115] on icon "button" at bounding box center [383, 114] width 4 height 1
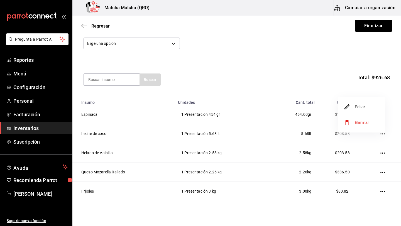
click at [367, 110] on li "Editar" at bounding box center [361, 107] width 47 height 16
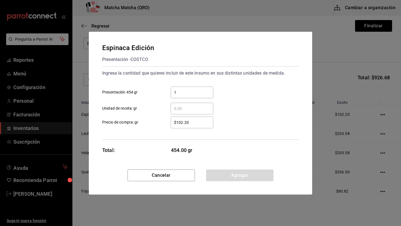
click at [192, 124] on input "$102.20" at bounding box center [192, 122] width 43 height 7
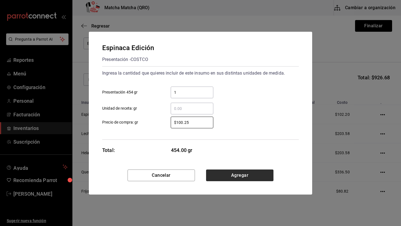
type input "$100.25"
click at [226, 175] on button "Agregar" at bounding box center [239, 176] width 67 height 12
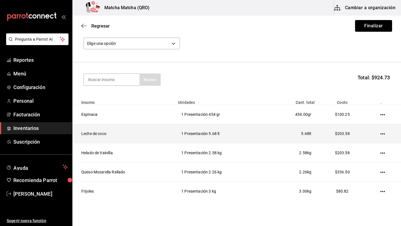
click at [383, 134] on icon "button" at bounding box center [383, 134] width 4 height 1
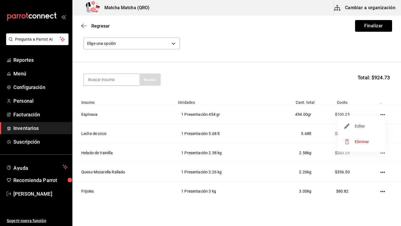
click at [363, 128] on span "Editar" at bounding box center [355, 126] width 20 height 7
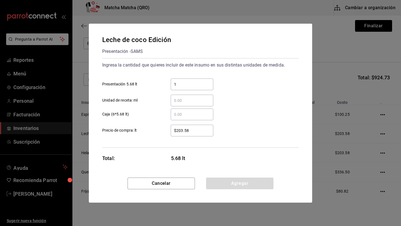
click at [196, 132] on input "$203.58" at bounding box center [192, 130] width 43 height 7
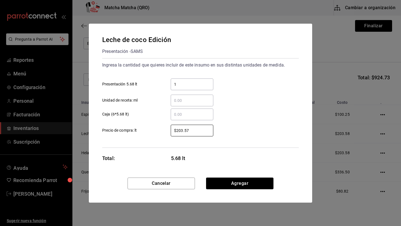
type input "$203.57"
click at [219, 176] on div "Leche [PERSON_NAME] Edición Presentación - SAMS Ingresa la cantidad que quieres…" at bounding box center [201, 101] width 224 height 154
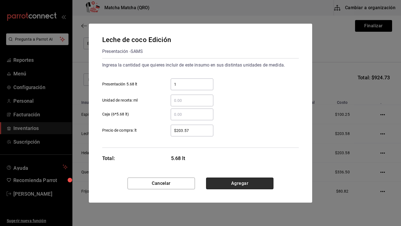
click at [249, 188] on button "Agregar" at bounding box center [239, 184] width 67 height 12
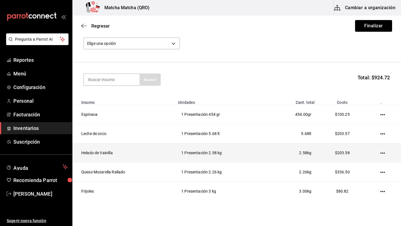
click at [384, 154] on icon "button" at bounding box center [383, 153] width 4 height 4
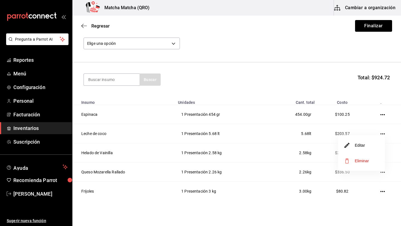
click at [366, 145] on li "Editar" at bounding box center [361, 146] width 47 height 16
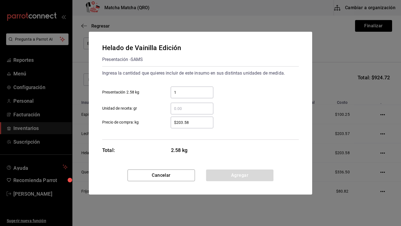
click at [190, 124] on input "$203.58" at bounding box center [192, 122] width 43 height 7
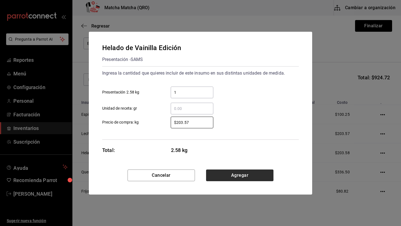
type input "$203.57"
click at [234, 174] on button "Agregar" at bounding box center [239, 176] width 67 height 12
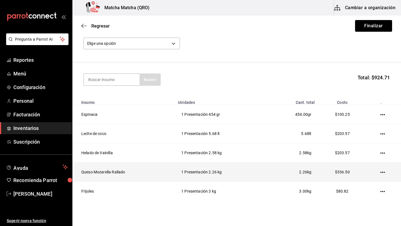
click at [381, 173] on icon "button" at bounding box center [383, 172] width 4 height 4
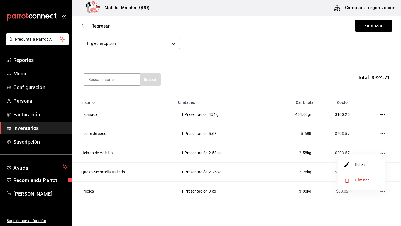
click at [367, 166] on li "Editar" at bounding box center [361, 165] width 47 height 16
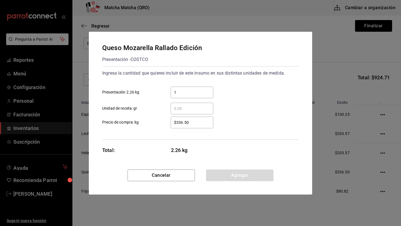
click at [192, 123] on input "$336.50" at bounding box center [192, 122] width 43 height 7
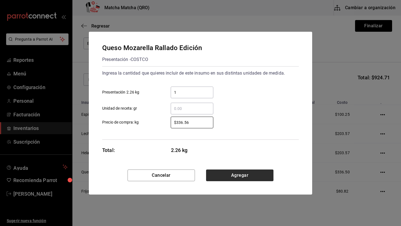
type input "$336.56"
click at [241, 176] on button "Agregar" at bounding box center [239, 176] width 67 height 12
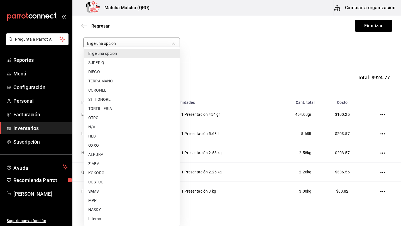
click at [174, 44] on body "Pregunta a Parrot AI Reportes Menú Configuración Personal Facturación Inventari…" at bounding box center [200, 97] width 401 height 195
click at [99, 193] on li "SAMS" at bounding box center [132, 191] width 96 height 9
type input "5c68091f-d3f8-47ee-b5bd-7eb191ade81a"
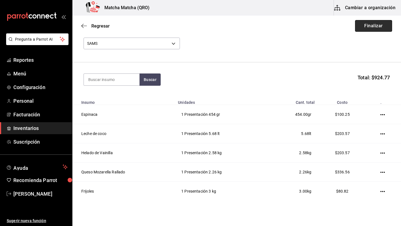
click at [374, 26] on button "Finalizar" at bounding box center [373, 26] width 37 height 12
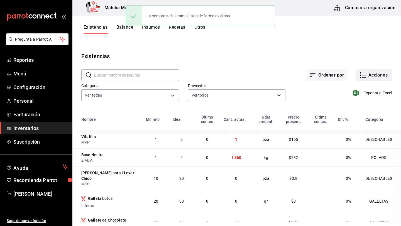
click at [381, 74] on button "Acciones" at bounding box center [375, 75] width 36 height 12
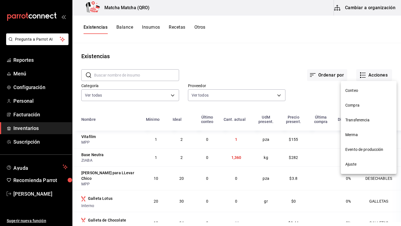
click at [355, 104] on span "Compra" at bounding box center [369, 106] width 47 height 6
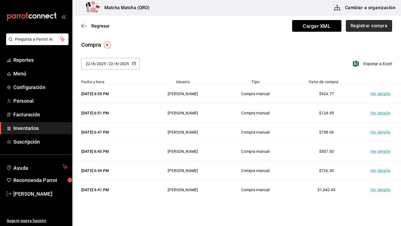
click at [372, 28] on button "Registrar compra" at bounding box center [369, 26] width 46 height 12
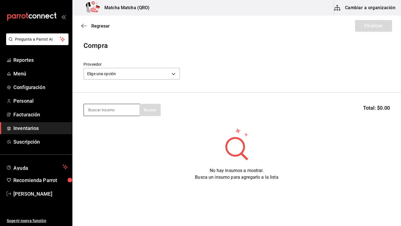
click at [93, 111] on input at bounding box center [112, 110] width 56 height 12
type input "acei"
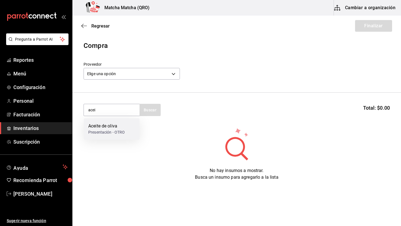
click at [102, 129] on div "Aceite de oliva" at bounding box center [106, 126] width 37 height 7
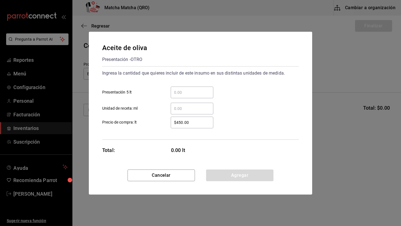
click at [190, 92] on input "​ Presentación 5 lt" at bounding box center [192, 92] width 43 height 7
type input "1"
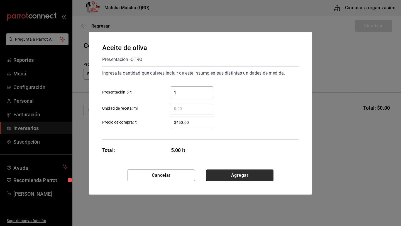
click at [234, 174] on button "Agregar" at bounding box center [239, 176] width 67 height 12
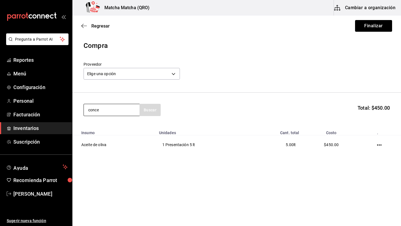
type input "conce"
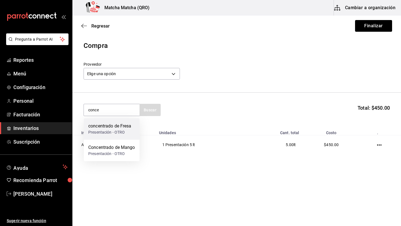
click at [101, 130] on div "Presentación - OTRO" at bounding box center [109, 133] width 43 height 6
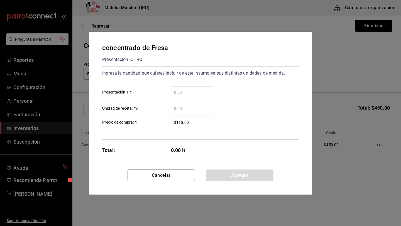
click at [181, 92] on input "​ Presentación 1 lt" at bounding box center [192, 92] width 43 height 7
type input "4"
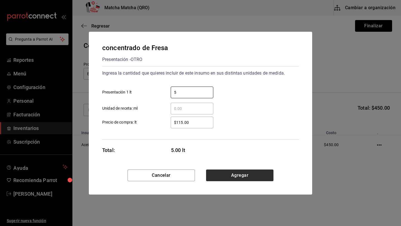
type input "5"
click at [247, 171] on button "Agregar" at bounding box center [239, 176] width 67 height 12
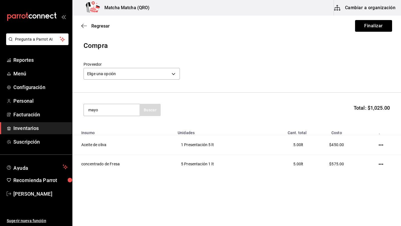
type input "mayo"
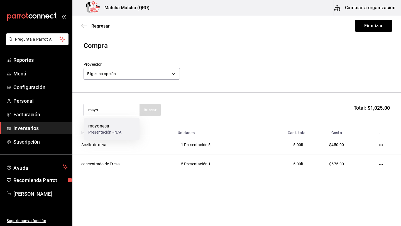
click at [98, 130] on div "Presentación - N/A" at bounding box center [104, 133] width 33 height 6
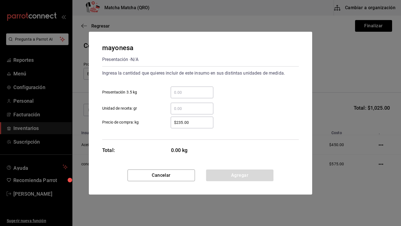
click at [180, 91] on input "​ Presentación 3.5 kg" at bounding box center [192, 92] width 43 height 7
type input "2"
click at [229, 167] on div "mayonesa Presentación - N/A Ingresa la cantidad que quieres incluir de este ins…" at bounding box center [201, 101] width 224 height 138
click at [232, 175] on button "Agregar" at bounding box center [239, 176] width 67 height 12
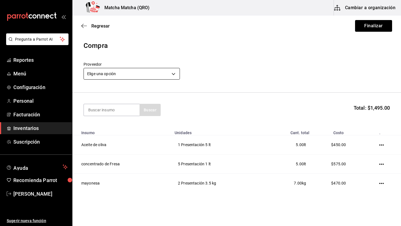
click at [175, 74] on body "Pregunta a Parrot AI Reportes Menú Configuración Personal Facturación Inventari…" at bounding box center [200, 97] width 401 height 195
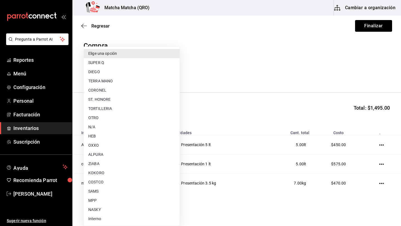
click at [108, 118] on li "OTRO" at bounding box center [132, 117] width 96 height 9
type input "992ea057-9b9c-4f6e-a9cd-c4b76ab96c90"
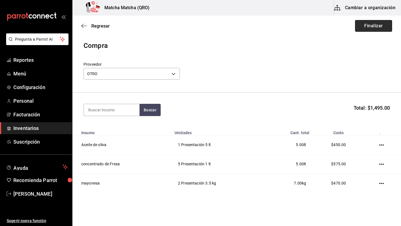
click at [369, 26] on button "Finalizar" at bounding box center [373, 26] width 37 height 12
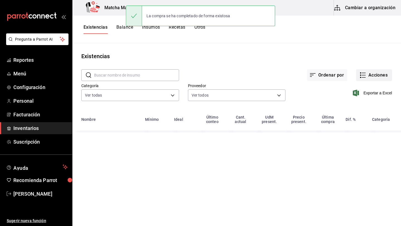
click at [375, 76] on button "Acciones" at bounding box center [375, 75] width 36 height 12
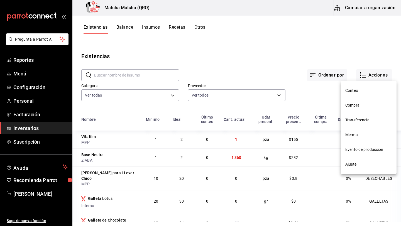
click at [357, 104] on span "Compra" at bounding box center [369, 106] width 47 height 6
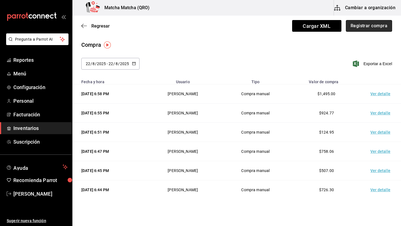
click at [374, 28] on button "Registrar compra" at bounding box center [369, 26] width 46 height 12
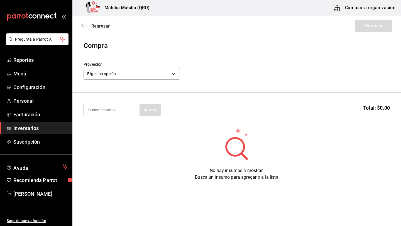
click at [85, 27] on icon "button" at bounding box center [84, 25] width 6 height 5
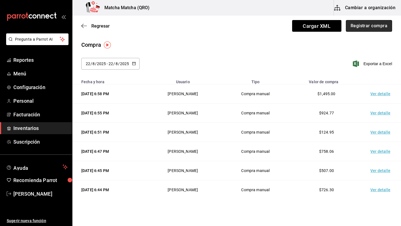
click at [362, 27] on button "Registrar compra" at bounding box center [369, 26] width 46 height 12
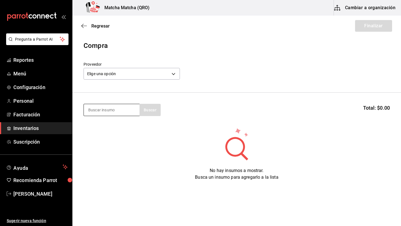
click at [108, 106] on input at bounding box center [112, 110] width 56 height 12
type input "lech"
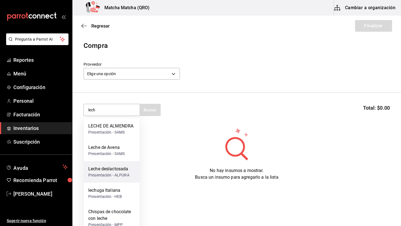
click at [112, 168] on div "Leche deslactosada" at bounding box center [108, 169] width 41 height 7
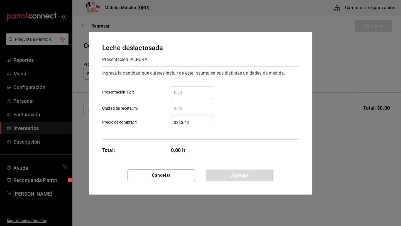
click at [180, 94] on input "​ Presentación 12 lt" at bounding box center [192, 92] width 43 height 7
type input "3"
click at [194, 122] on input "$285.48" at bounding box center [192, 122] width 43 height 7
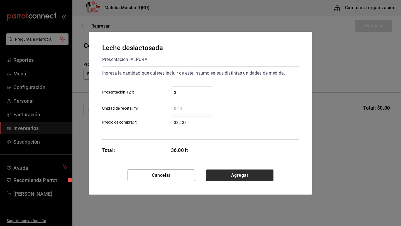
type input "$22.38"
click at [232, 172] on button "Agregar" at bounding box center [239, 176] width 67 height 12
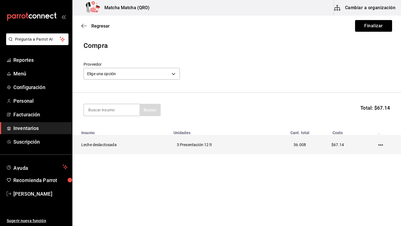
click at [382, 146] on icon "button" at bounding box center [381, 145] width 4 height 4
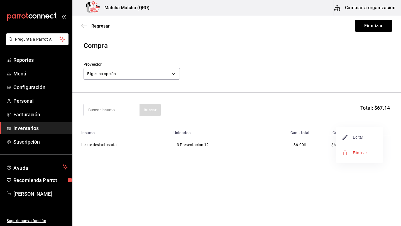
click at [363, 139] on span "Editar" at bounding box center [353, 137] width 20 height 7
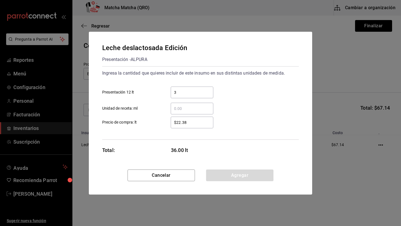
click at [187, 93] on input "3" at bounding box center [192, 92] width 43 height 7
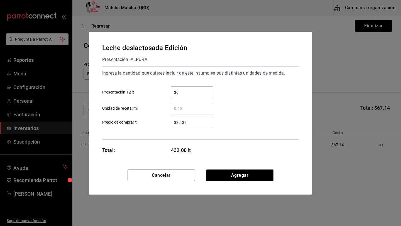
type input "3"
click at [182, 127] on div "$22.38 ​" at bounding box center [192, 123] width 43 height 12
click at [182, 126] on input "$22.38" at bounding box center [192, 122] width 43 height 7
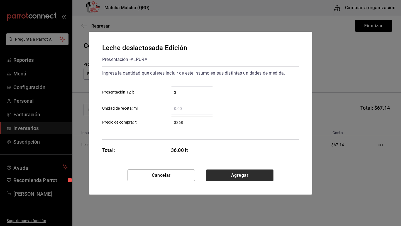
type input "$268"
click at [236, 178] on button "Agregar" at bounding box center [239, 176] width 67 height 12
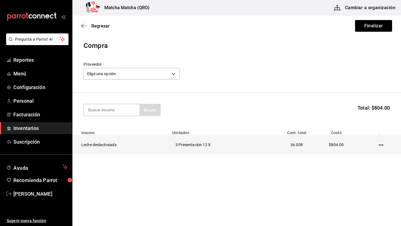
click at [380, 145] on icon "button" at bounding box center [381, 145] width 4 height 1
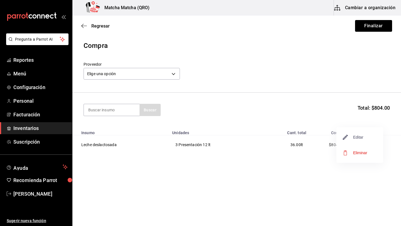
click at [358, 141] on span "Editar" at bounding box center [353, 137] width 20 height 7
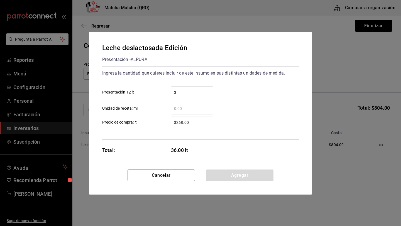
click at [195, 124] on input "$268.00" at bounding box center [192, 122] width 43 height 7
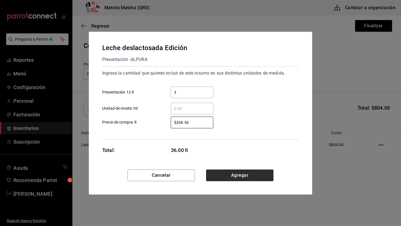
type input "$268.56"
click at [233, 171] on button "Agregar" at bounding box center [239, 176] width 67 height 12
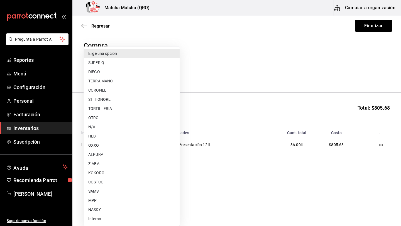
click at [176, 73] on body "Pregunta a Parrot AI Reportes Menú Configuración Personal Facturación Inventari…" at bounding box center [200, 97] width 401 height 195
click at [96, 157] on li "ALPURA" at bounding box center [132, 154] width 96 height 9
type input "d426a260-6add-4c7f-9365-931d2e7706b3"
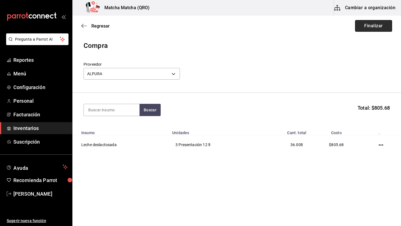
click at [365, 27] on button "Finalizar" at bounding box center [373, 26] width 37 height 12
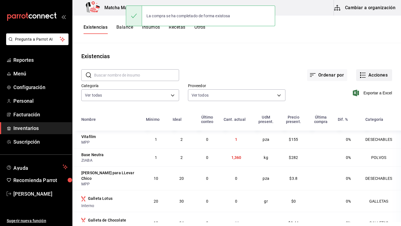
click at [380, 75] on button "Acciones" at bounding box center [375, 75] width 36 height 12
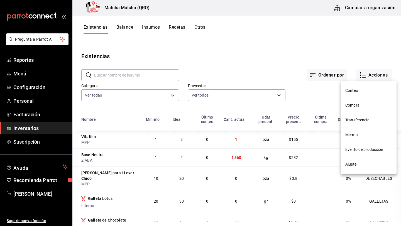
click at [355, 108] on li "Compra" at bounding box center [369, 105] width 56 height 15
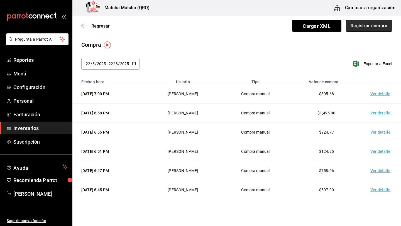
click at [374, 27] on button "Registrar compra" at bounding box center [369, 26] width 46 height 12
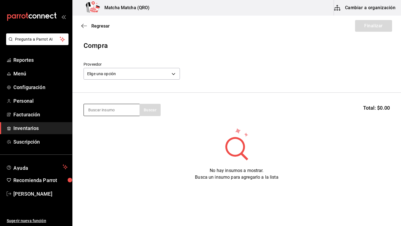
click at [106, 107] on input at bounding box center [112, 110] width 56 height 12
type input "huevo"
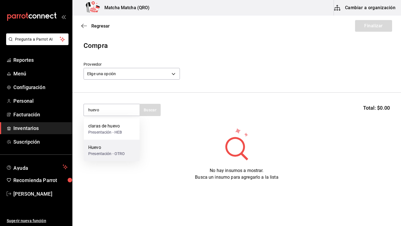
click at [104, 150] on div "Huevo" at bounding box center [106, 147] width 37 height 7
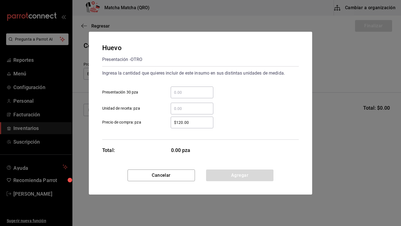
click at [183, 92] on input "​ Presentación 30 pza" at bounding box center [192, 92] width 43 height 7
type input "1"
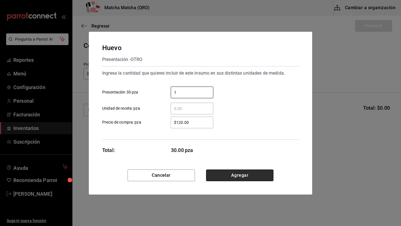
click at [228, 178] on button "Agregar" at bounding box center [239, 176] width 67 height 12
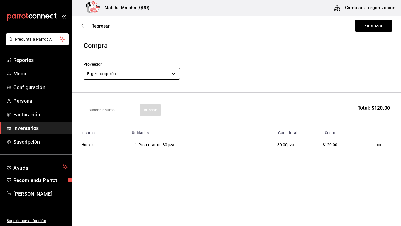
click at [174, 75] on body "Pregunta a Parrot AI Reportes Menú Configuración Personal Facturación Inventari…" at bounding box center [200, 97] width 401 height 195
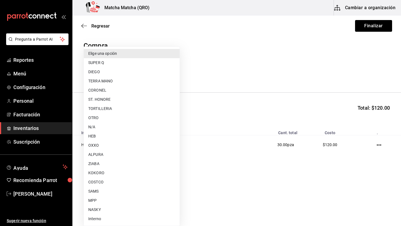
click at [99, 120] on li "OTRO" at bounding box center [132, 117] width 96 height 9
type input "992ea057-9b9c-4f6e-a9cd-c4b76ab96c90"
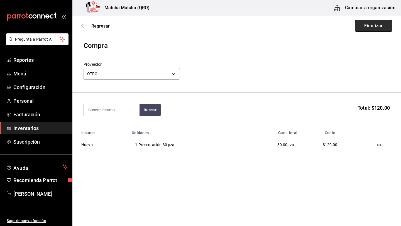
click at [387, 26] on button "Finalizar" at bounding box center [373, 26] width 37 height 12
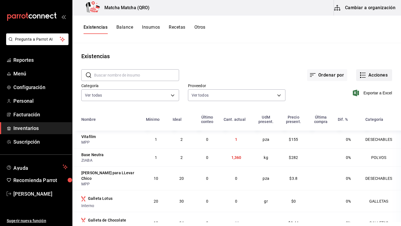
click at [373, 73] on button "Acciones" at bounding box center [375, 75] width 36 height 12
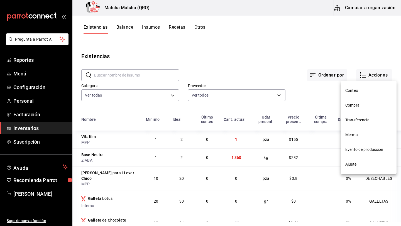
click at [356, 107] on span "Compra" at bounding box center [369, 106] width 47 height 6
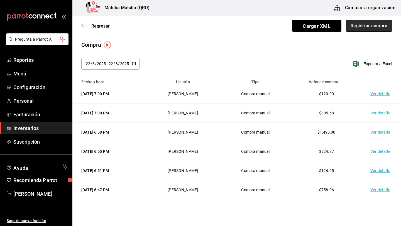
click at [379, 25] on button "Registrar compra" at bounding box center [369, 26] width 46 height 12
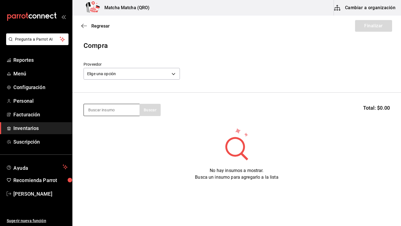
click at [89, 111] on input at bounding box center [112, 110] width 56 height 12
type input "man"
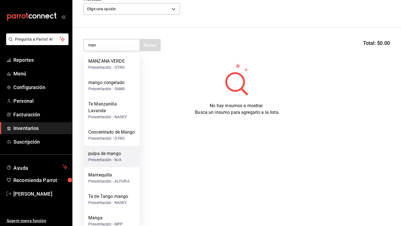
scroll to position [72, 0]
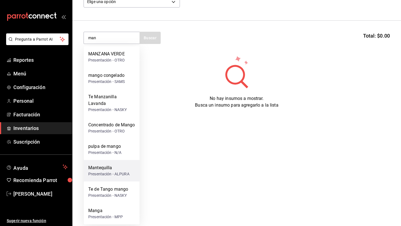
click at [100, 171] on div "Mantequilla" at bounding box center [108, 168] width 41 height 7
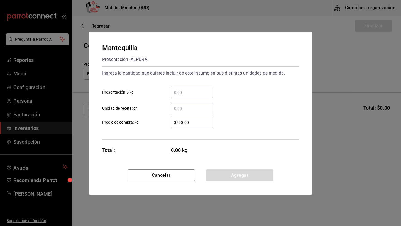
click at [184, 93] on input "​ Presentación 5 kg" at bounding box center [192, 92] width 43 height 7
type input "1"
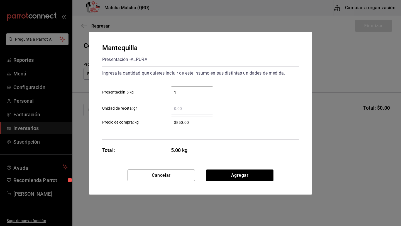
click at [193, 122] on input "$850.00" at bounding box center [192, 122] width 43 height 7
type input "$8"
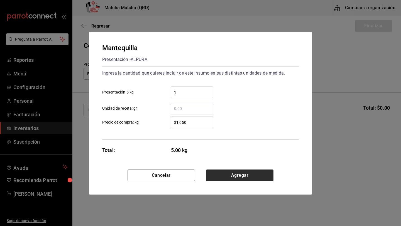
type input "$1,050"
click at [233, 173] on button "Agregar" at bounding box center [239, 176] width 67 height 12
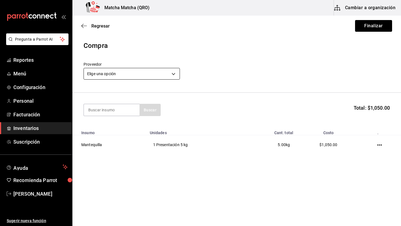
click at [174, 74] on body "Pregunta a Parrot AI Reportes Menú Configuración Personal Facturación Inventari…" at bounding box center [200, 97] width 401 height 195
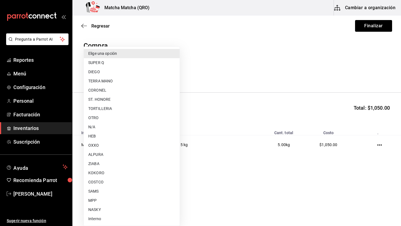
click at [100, 118] on li "OTRO" at bounding box center [132, 117] width 96 height 9
type input "992ea057-9b9c-4f6e-a9cd-c4b76ab96c90"
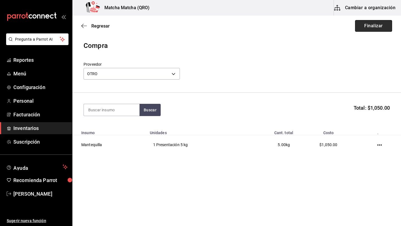
click at [372, 28] on button "Finalizar" at bounding box center [373, 26] width 37 height 12
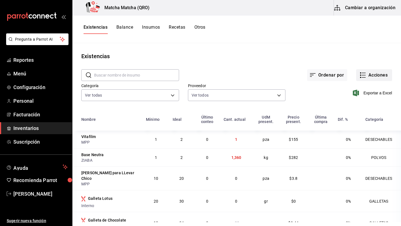
click at [380, 75] on button "Acciones" at bounding box center [375, 75] width 36 height 12
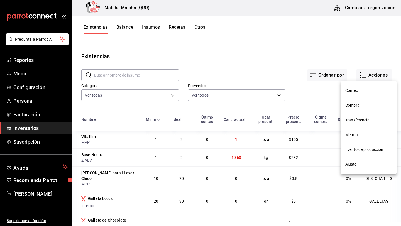
click at [359, 106] on span "Compra" at bounding box center [369, 106] width 47 height 6
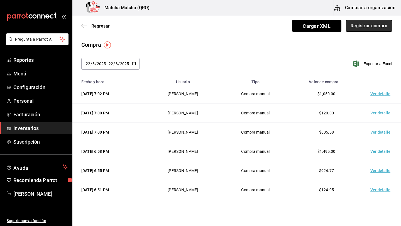
click at [377, 25] on button "Registrar compra" at bounding box center [369, 26] width 46 height 12
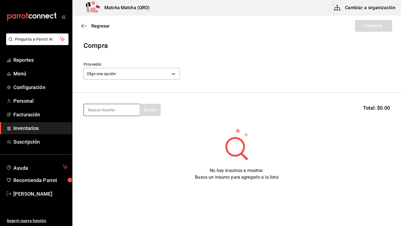
click at [94, 108] on input at bounding box center [112, 110] width 56 height 12
type input "caf"
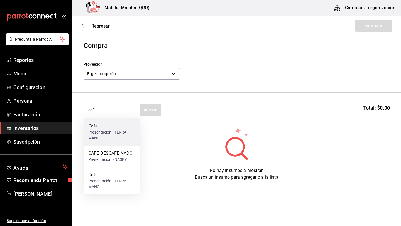
click at [99, 132] on div "Presentación - TERRA MANO" at bounding box center [111, 136] width 47 height 12
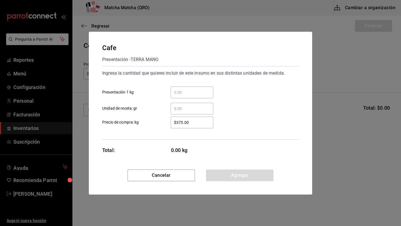
click at [182, 92] on input "​ Presentación 1 kg" at bounding box center [192, 92] width 43 height 7
type input "6"
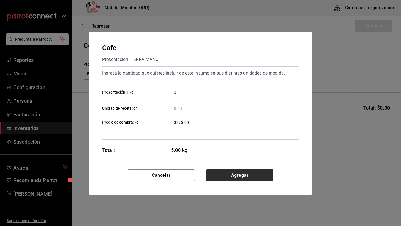
type input "5"
click at [228, 173] on button "Agregar" at bounding box center [239, 176] width 67 height 12
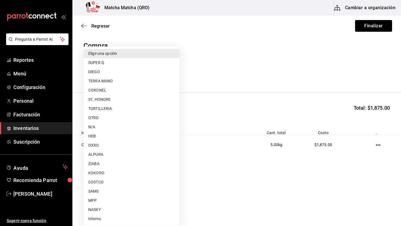
click at [174, 73] on body "Pregunta a Parrot AI Reportes Menú Configuración Personal Facturación Inventari…" at bounding box center [200, 97] width 401 height 195
click at [111, 82] on li "TERRA MANO" at bounding box center [132, 81] width 96 height 9
type input "069611b2-3513-4647-8754-150056c431a6"
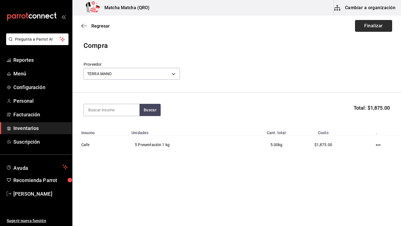
click at [374, 26] on button "Finalizar" at bounding box center [373, 26] width 37 height 12
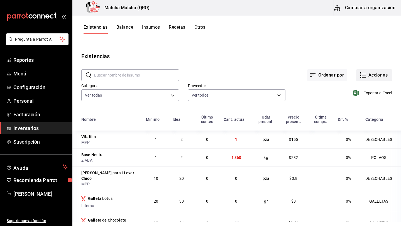
click at [368, 72] on button "Acciones" at bounding box center [375, 75] width 36 height 12
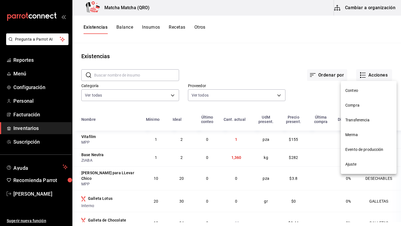
click at [353, 106] on span "Compra" at bounding box center [369, 106] width 47 height 6
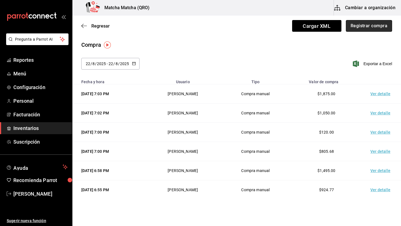
click at [382, 25] on button "Registrar compra" at bounding box center [369, 26] width 46 height 12
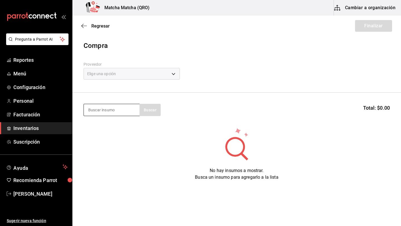
click at [92, 112] on input at bounding box center [112, 110] width 56 height 12
type input "agua"
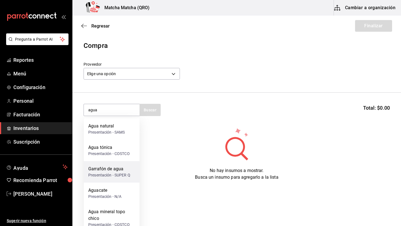
click at [125, 171] on div "Garrafón de agua" at bounding box center [109, 169] width 42 height 7
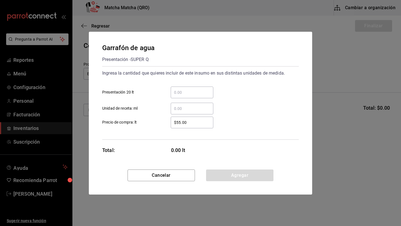
click at [185, 93] on input "​ Presentación 20 lt" at bounding box center [192, 92] width 43 height 7
type input "6"
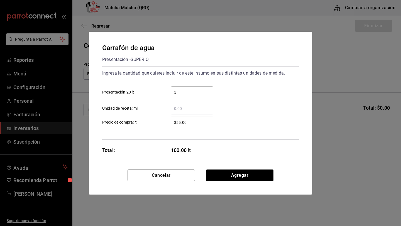
type input "5"
click at [190, 124] on input "$55.00" at bounding box center [192, 122] width 43 height 7
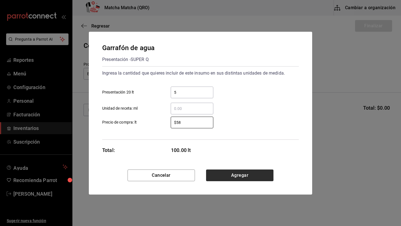
type input "$58"
click at [241, 171] on button "Agregar" at bounding box center [239, 176] width 67 height 12
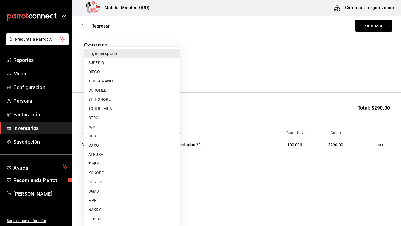
click at [174, 74] on body "Pregunta a Parrot AI Reportes Menú Configuración Personal Facturación Inventari…" at bounding box center [200, 97] width 401 height 195
click at [99, 63] on li "SUPER Q" at bounding box center [132, 62] width 96 height 9
type input "044f9a0c-73c7-420e-[DATE]-e441276dc35f"
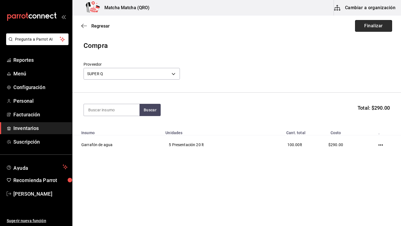
click at [376, 26] on button "Finalizar" at bounding box center [373, 26] width 37 height 12
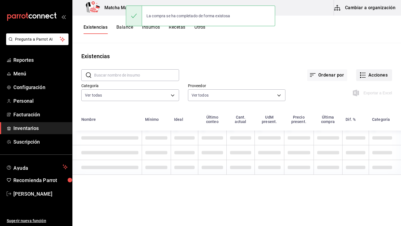
click at [376, 76] on button "Acciones" at bounding box center [375, 75] width 36 height 12
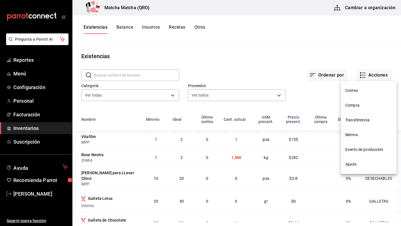
click at [351, 108] on span "Compra" at bounding box center [369, 106] width 47 height 6
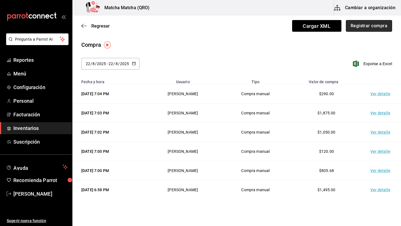
click at [365, 27] on button "Registrar compra" at bounding box center [369, 26] width 46 height 12
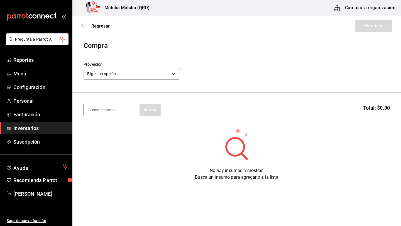
click at [95, 112] on input at bounding box center [112, 110] width 56 height 12
type input "h"
type input "agua"
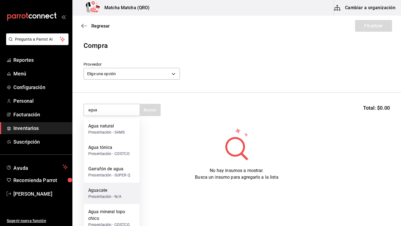
click at [105, 189] on div "Aguacate" at bounding box center [104, 190] width 33 height 7
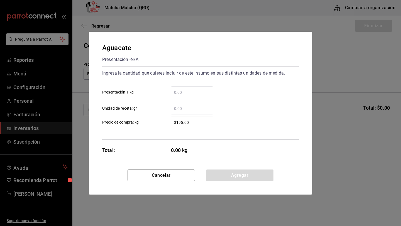
click at [186, 108] on input "​ Unidad de receta: gr" at bounding box center [192, 108] width 43 height 7
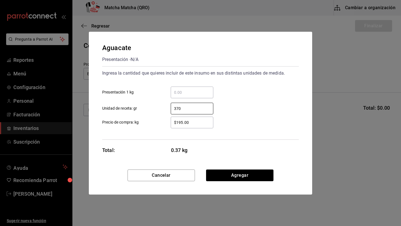
type input "370"
click at [193, 123] on input "$195.00" at bounding box center [192, 122] width 43 height 7
type input "$120.58"
click at [240, 175] on button "Agregar" at bounding box center [239, 176] width 67 height 12
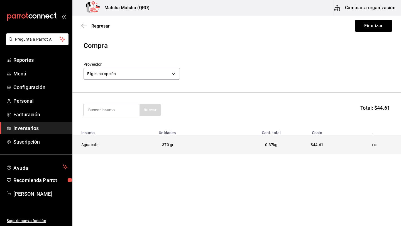
click at [374, 146] on icon "button" at bounding box center [374, 145] width 4 height 4
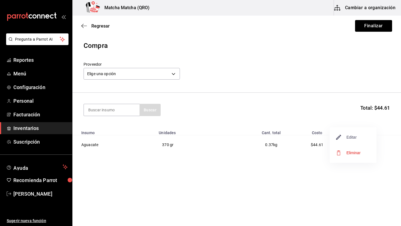
click at [352, 137] on span "Editar" at bounding box center [347, 137] width 20 height 7
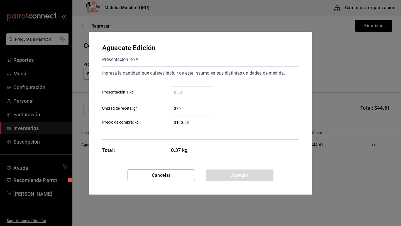
click at [183, 122] on input "$120.58" at bounding box center [192, 122] width 43 height 7
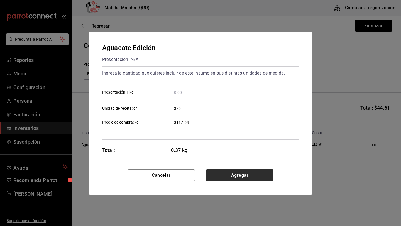
type input "$117.58"
click at [237, 173] on button "Agregar" at bounding box center [239, 176] width 67 height 12
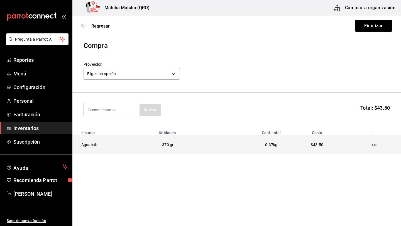
click at [374, 145] on icon "button" at bounding box center [374, 145] width 4 height 1
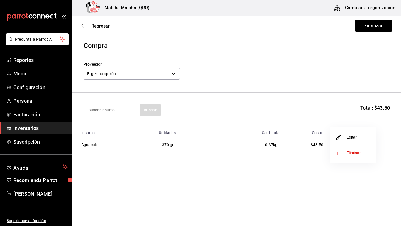
click at [358, 140] on li "Editar" at bounding box center [353, 138] width 47 height 16
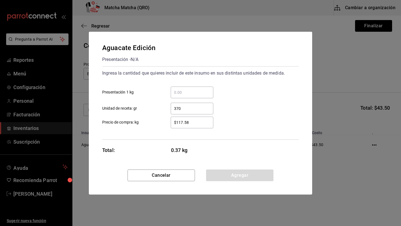
click at [183, 124] on input "$117.58" at bounding box center [192, 122] width 43 height 7
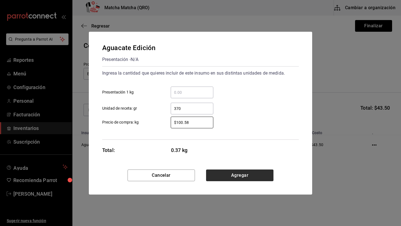
type input "$100.58"
click at [221, 173] on button "Agregar" at bounding box center [239, 176] width 67 height 12
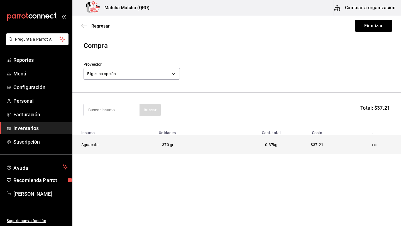
click at [375, 146] on icon "button" at bounding box center [374, 145] width 4 height 1
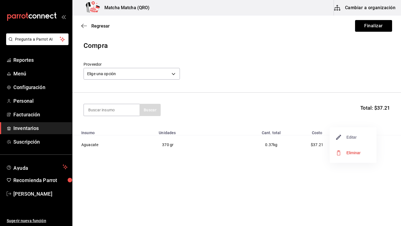
click at [352, 140] on span "Editar" at bounding box center [347, 137] width 20 height 7
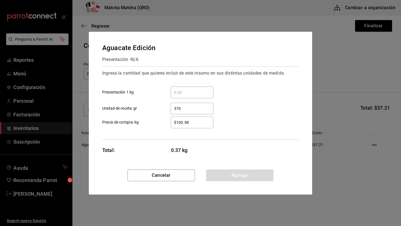
click at [195, 122] on input "$100.58" at bounding box center [192, 122] width 43 height 7
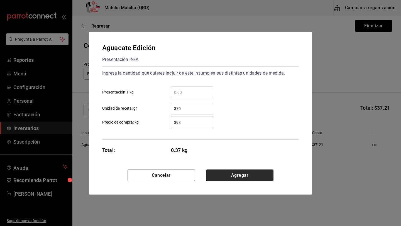
click at [251, 178] on button "Agregar" at bounding box center [239, 176] width 67 height 12
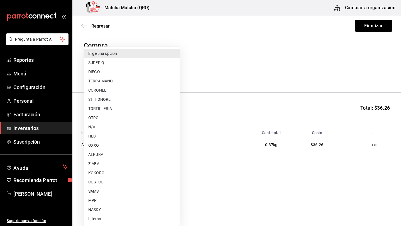
click at [175, 72] on body "Pregunta a Parrot AI Reportes Menú Configuración Personal Facturación Inventari…" at bounding box center [200, 97] width 401 height 195
click at [117, 64] on li "SUPER Q" at bounding box center [132, 62] width 96 height 9
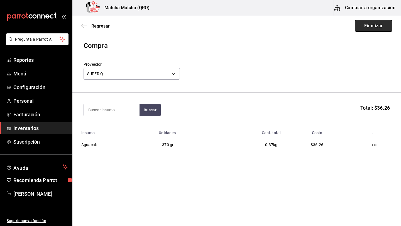
click at [380, 25] on button "Finalizar" at bounding box center [373, 26] width 37 height 12
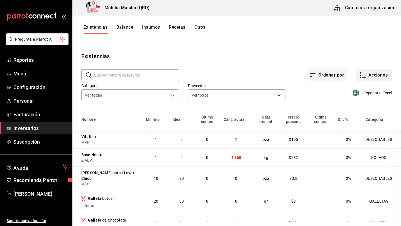
click at [377, 74] on button "Acciones" at bounding box center [375, 75] width 36 height 12
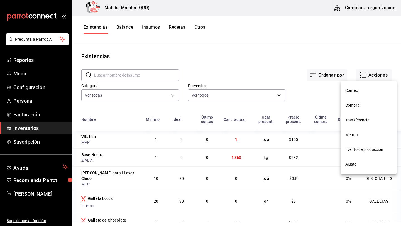
click at [352, 105] on span "Compra" at bounding box center [369, 106] width 47 height 6
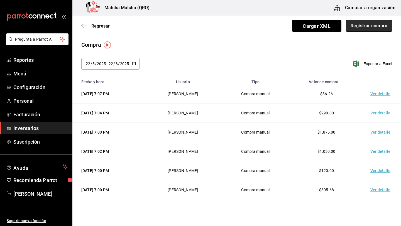
click at [363, 26] on button "Registrar compra" at bounding box center [369, 26] width 46 height 12
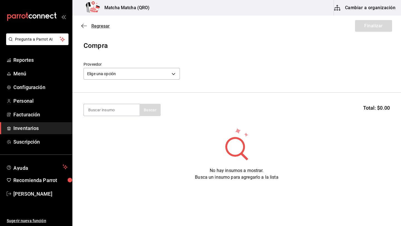
click at [83, 26] on icon "button" at bounding box center [84, 25] width 6 height 5
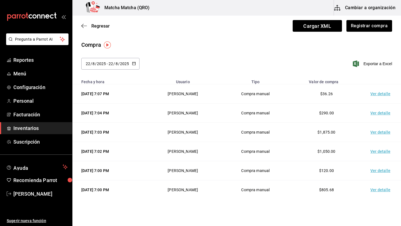
click at [135, 65] on \(Stroke\) "button" at bounding box center [133, 63] width 3 height 3
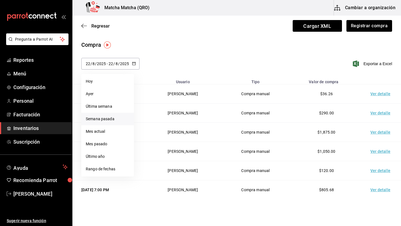
click at [112, 119] on li "Semana pasada" at bounding box center [107, 119] width 53 height 13
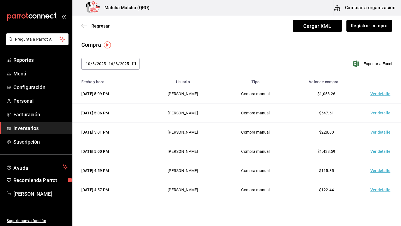
click at [380, 115] on td "Ver detalle" at bounding box center [381, 113] width 39 height 19
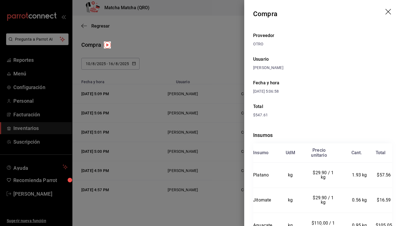
click at [388, 13] on icon "drag" at bounding box center [389, 12] width 7 height 7
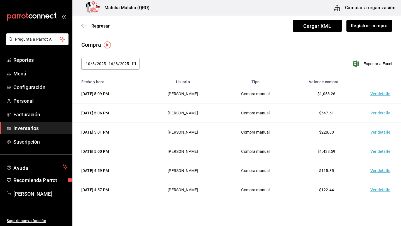
click at [383, 191] on td "Ver detalle" at bounding box center [381, 190] width 39 height 19
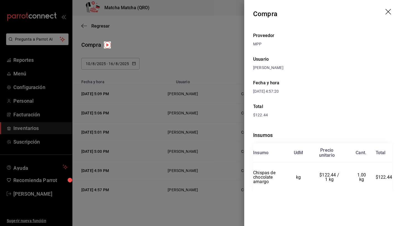
click at [389, 12] on icon "drag" at bounding box center [389, 12] width 7 height 7
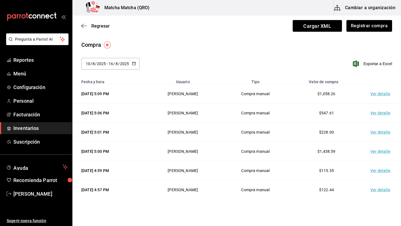
click at [382, 96] on td "Ver detalle" at bounding box center [381, 93] width 39 height 19
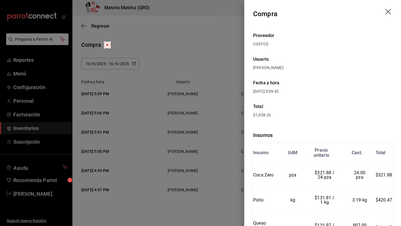
click at [389, 13] on icon "drag" at bounding box center [389, 12] width 7 height 7
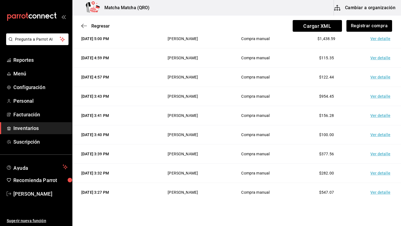
scroll to position [117, 0]
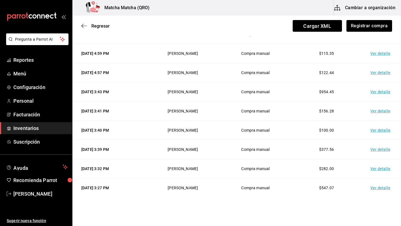
click at [381, 93] on td "Ver detalle" at bounding box center [381, 92] width 39 height 19
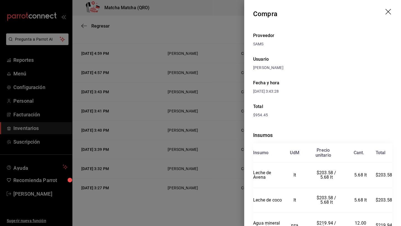
click at [388, 13] on icon "drag" at bounding box center [389, 12] width 7 height 7
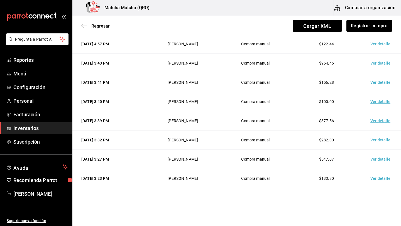
scroll to position [148, 0]
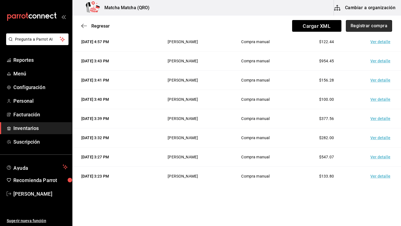
click at [365, 25] on button "Registrar compra" at bounding box center [369, 26] width 46 height 12
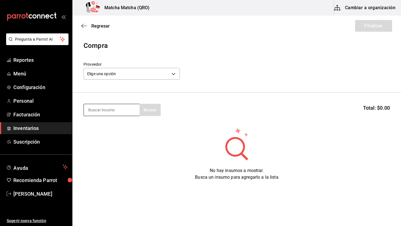
click at [95, 110] on input at bounding box center [112, 110] width 56 height 12
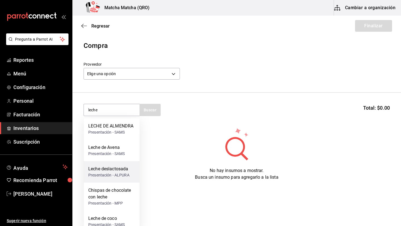
click at [100, 170] on div "Leche deslactosada" at bounding box center [108, 169] width 41 height 7
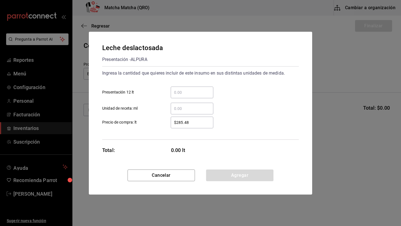
click at [182, 93] on input "​ Presentación 12 lt" at bounding box center [192, 92] width 43 height 7
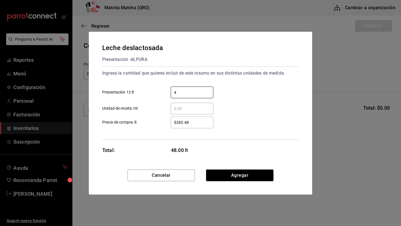
click at [194, 124] on input "$285.48" at bounding box center [192, 122] width 43 height 7
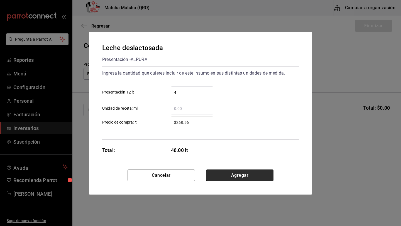
click at [236, 174] on button "Agregar" at bounding box center [239, 176] width 67 height 12
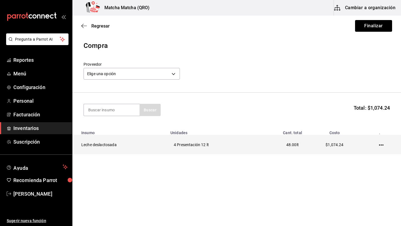
click at [379, 145] on icon "button" at bounding box center [381, 145] width 4 height 4
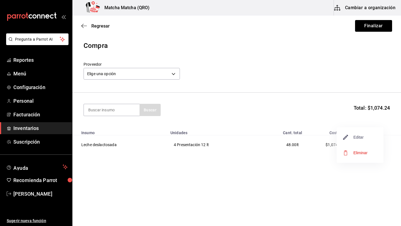
click at [362, 137] on span "Editar" at bounding box center [354, 137] width 20 height 7
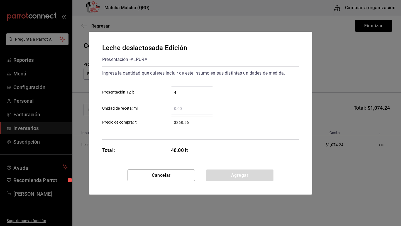
click at [183, 93] on input "4" at bounding box center [192, 92] width 43 height 7
click at [228, 172] on button "Agregar" at bounding box center [239, 176] width 67 height 12
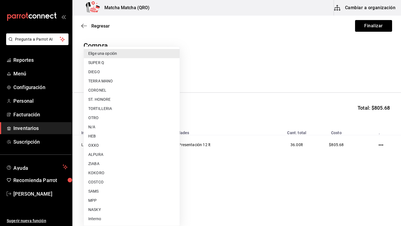
click at [173, 73] on body "Pregunta a Parrot AI Reportes Menú Configuración Personal Facturación Inventari…" at bounding box center [200, 97] width 401 height 195
click at [99, 156] on li "ALPURA" at bounding box center [132, 154] width 96 height 9
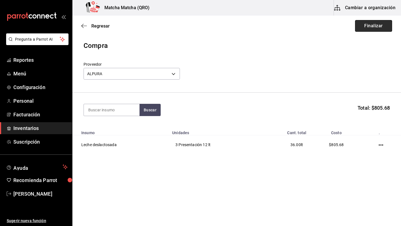
click at [376, 25] on button "Finalizar" at bounding box center [373, 26] width 37 height 12
